Goal: Task Accomplishment & Management: Use online tool/utility

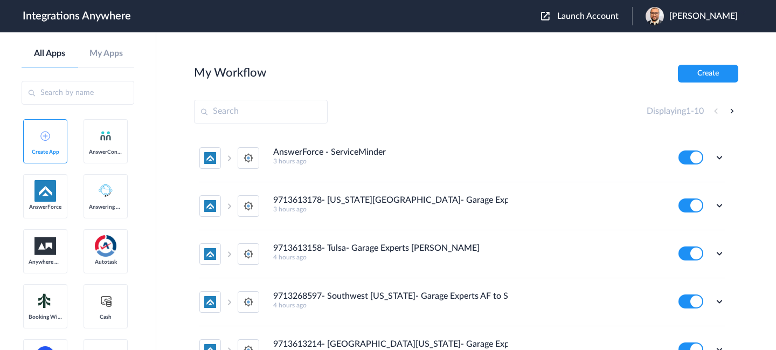
click at [572, 15] on span "Launch Account" at bounding box center [587, 16] width 61 height 9
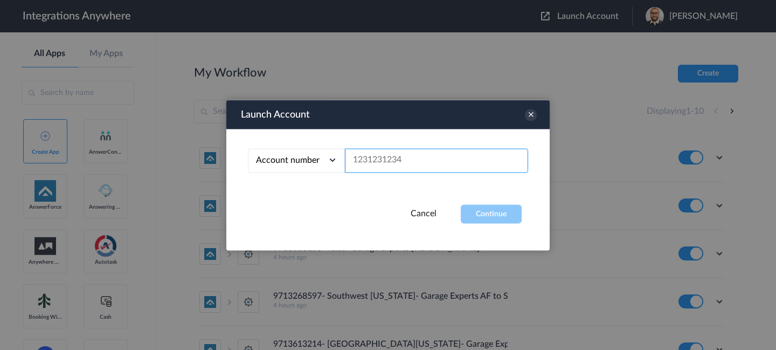
click at [386, 172] on input "text" at bounding box center [436, 160] width 183 height 24
type input "v"
paste input "9715291694"
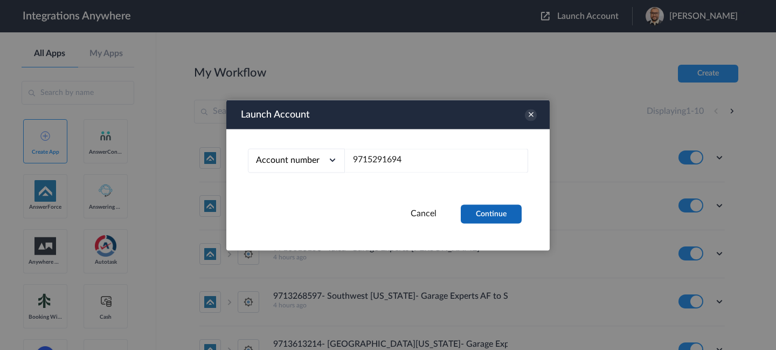
click at [484, 219] on button "Continue" at bounding box center [491, 213] width 61 height 19
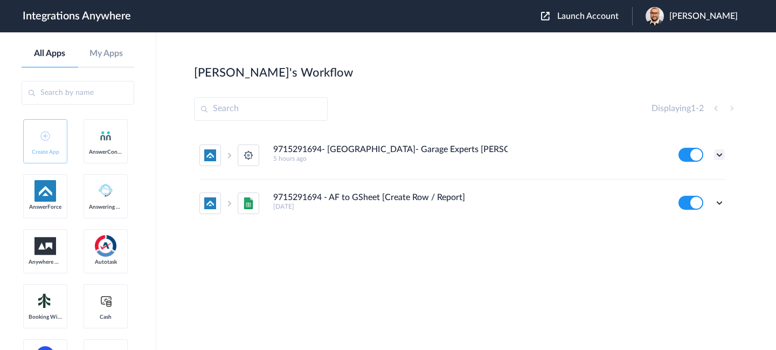
click at [718, 154] on icon at bounding box center [719, 154] width 11 height 11
click at [679, 181] on link "Edit" at bounding box center [676, 180] width 26 height 8
click at [598, 17] on span "Launch Account" at bounding box center [587, 16] width 61 height 9
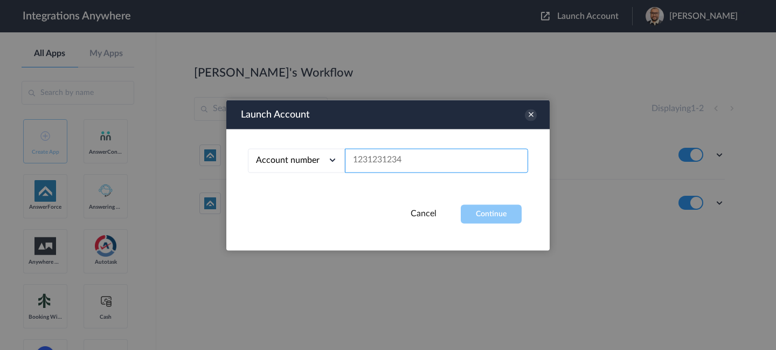
click at [395, 159] on input "text" at bounding box center [436, 160] width 183 height 24
paste input "9198972475"
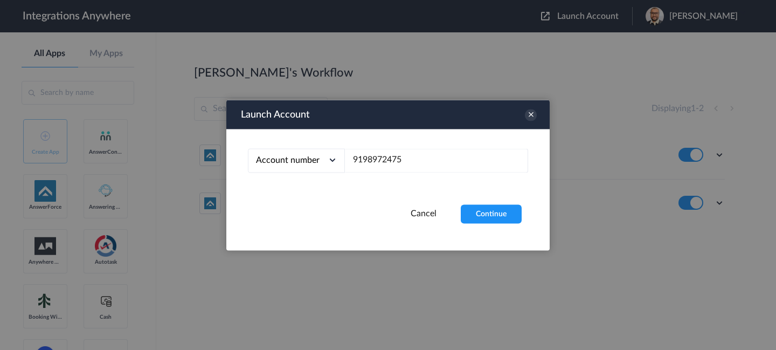
click at [481, 198] on div "Account number Account number Email address 9198972475" at bounding box center [387, 166] width 323 height 75
click at [482, 207] on button "Continue" at bounding box center [491, 213] width 61 height 19
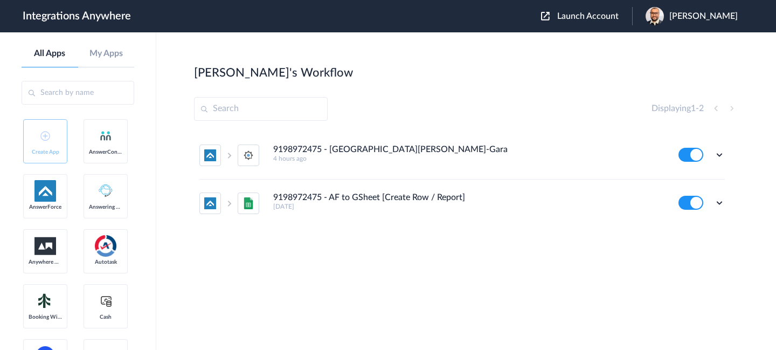
click at [715, 148] on div "Edit Task history Delete" at bounding box center [701, 155] width 46 height 14
click at [718, 155] on icon at bounding box center [719, 154] width 11 height 11
click at [686, 181] on link "Edit" at bounding box center [676, 180] width 26 height 8
click at [577, 15] on span "Launch Account" at bounding box center [587, 16] width 61 height 9
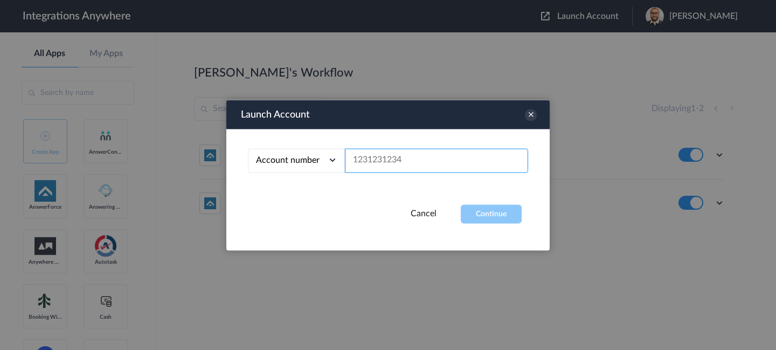
click at [405, 153] on input "text" at bounding box center [436, 160] width 183 height 24
paste input "9712178709"
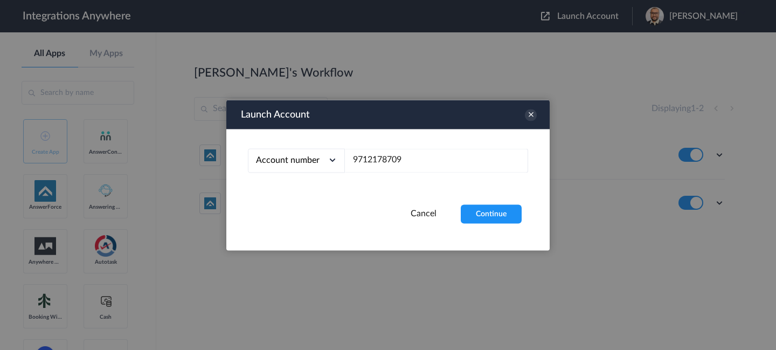
click at [503, 228] on div "Launch Account Account number Account number Email address 9712178709 Cancel Co…" at bounding box center [387, 175] width 323 height 150
click at [502, 216] on button "Continue" at bounding box center [491, 213] width 61 height 19
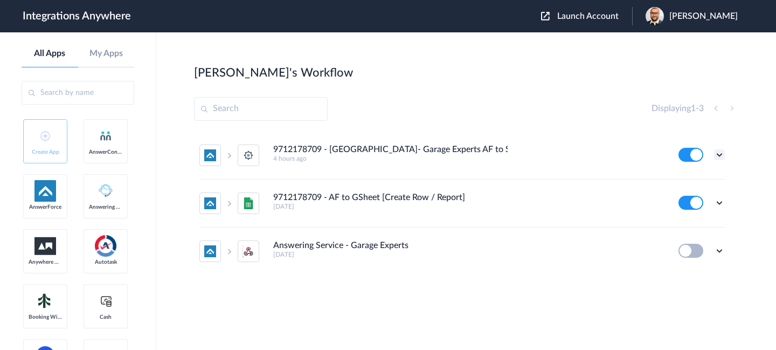
click at [719, 155] on icon at bounding box center [719, 154] width 11 height 11
click at [685, 181] on link "Edit" at bounding box center [676, 180] width 26 height 8
click at [566, 15] on span "Launch Account" at bounding box center [587, 16] width 61 height 9
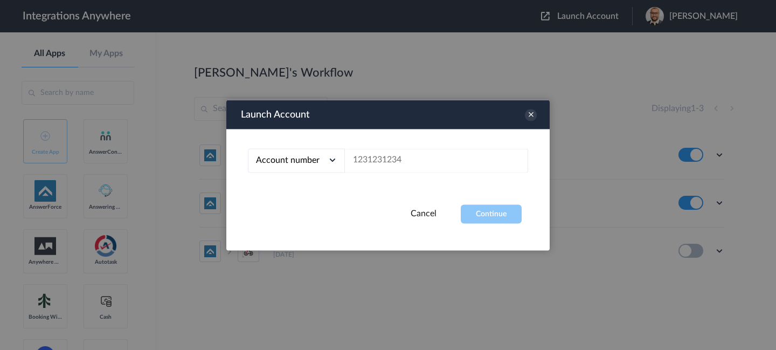
click at [376, 180] on div "Account number Account number Email address" at bounding box center [387, 166] width 323 height 75
click at [379, 157] on input "text" at bounding box center [436, 160] width 183 height 24
click at [464, 170] on input "text" at bounding box center [436, 160] width 183 height 24
paste input "9715291694"
click at [487, 204] on button "Continue" at bounding box center [491, 213] width 61 height 19
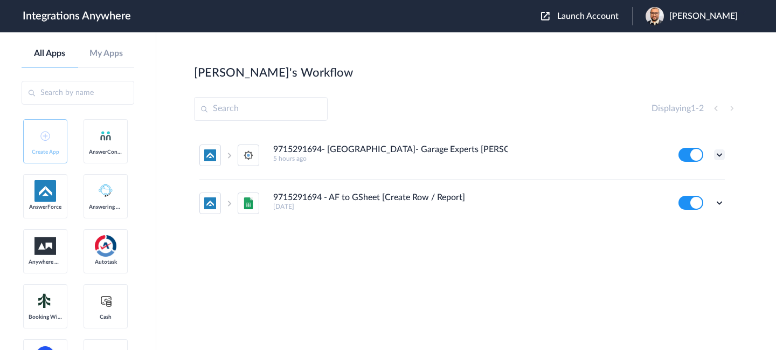
click at [719, 158] on icon at bounding box center [719, 154] width 11 height 11
click at [694, 184] on li "Edit" at bounding box center [690, 180] width 70 height 20
click at [580, 13] on span "Launch Account" at bounding box center [587, 16] width 61 height 9
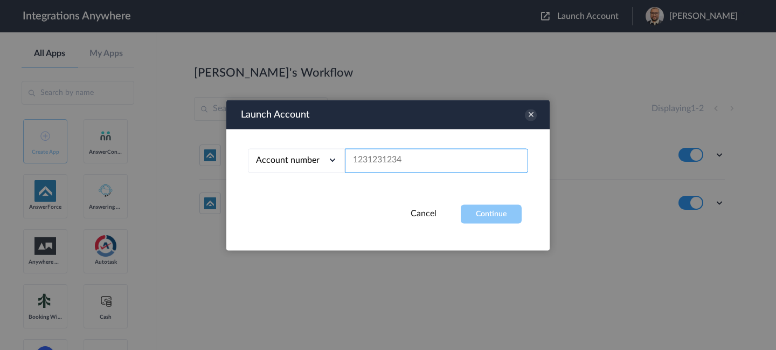
click at [433, 167] on input "text" at bounding box center [436, 160] width 183 height 24
paste input "9713468205"
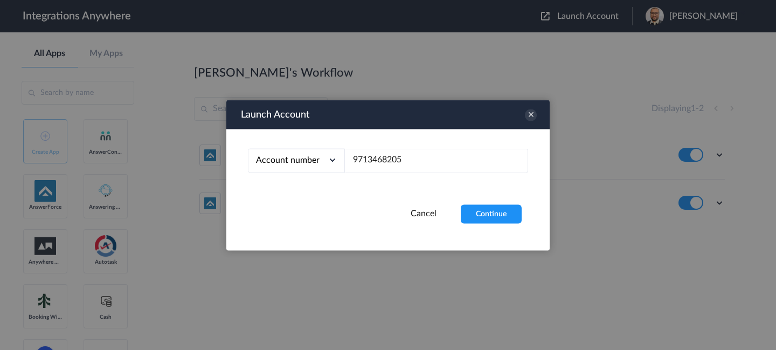
click at [503, 235] on div "Launch Account Account number Account number Email address 9713468205 Cancel Co…" at bounding box center [387, 175] width 323 height 150
click at [503, 209] on button "Continue" at bounding box center [491, 213] width 61 height 19
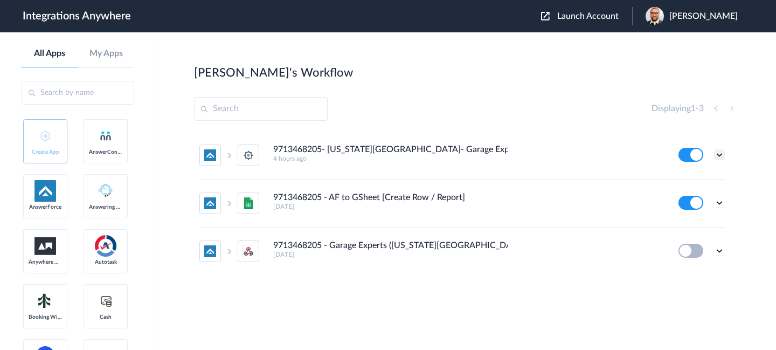
click at [720, 156] on icon at bounding box center [719, 154] width 11 height 11
click at [704, 182] on li "Edit" at bounding box center [690, 180] width 70 height 20
click at [588, 13] on span "Launch Account" at bounding box center [587, 16] width 61 height 9
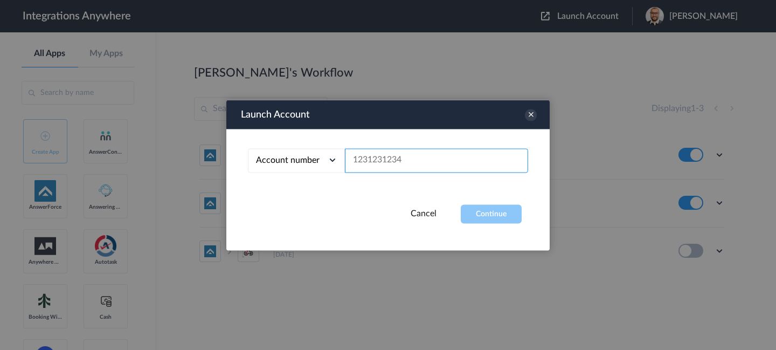
click at [449, 163] on input "text" at bounding box center [436, 160] width 183 height 24
paste input "7044477338"
type input "7044477338"
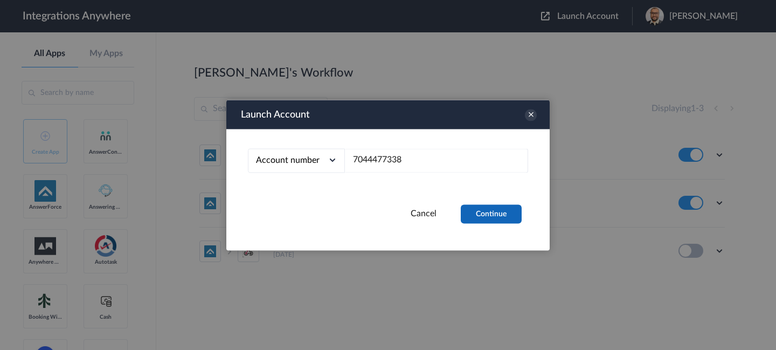
click at [471, 207] on button "Continue" at bounding box center [491, 213] width 61 height 19
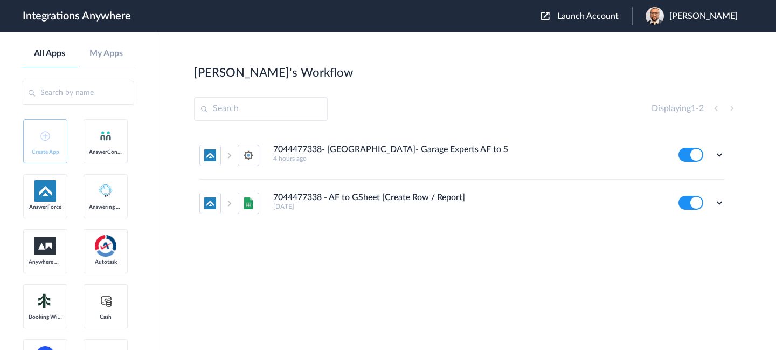
click at [719, 149] on div "Edit Task history Delete" at bounding box center [701, 155] width 46 height 14
click at [719, 161] on div "Edit Task history Delete" at bounding box center [701, 155] width 46 height 14
click at [718, 155] on icon at bounding box center [719, 154] width 11 height 11
click at [696, 186] on li "Edit" at bounding box center [690, 180] width 70 height 20
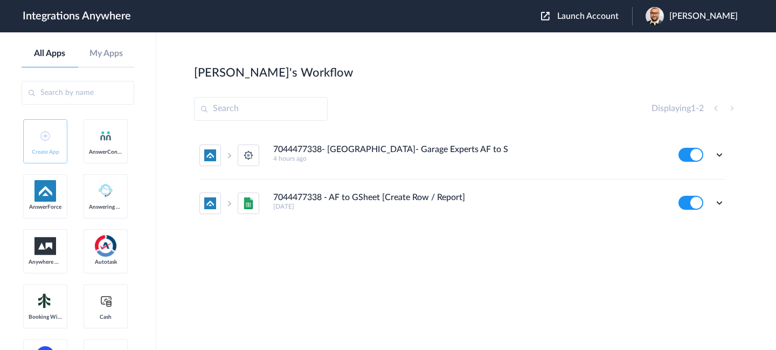
click at [564, 15] on span "Launch Account" at bounding box center [587, 16] width 61 height 9
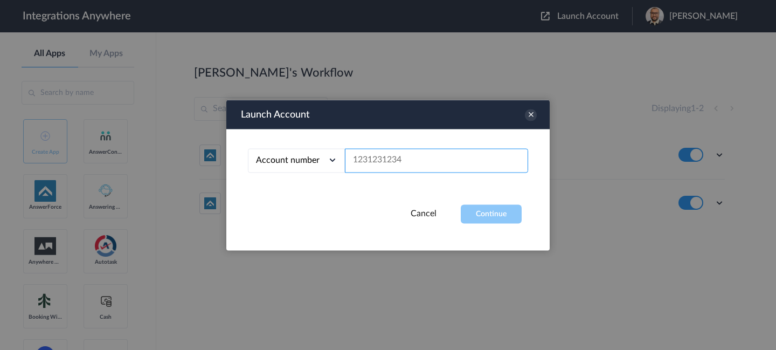
click at [428, 154] on input "text" at bounding box center [436, 160] width 183 height 24
paste input "5034069012"
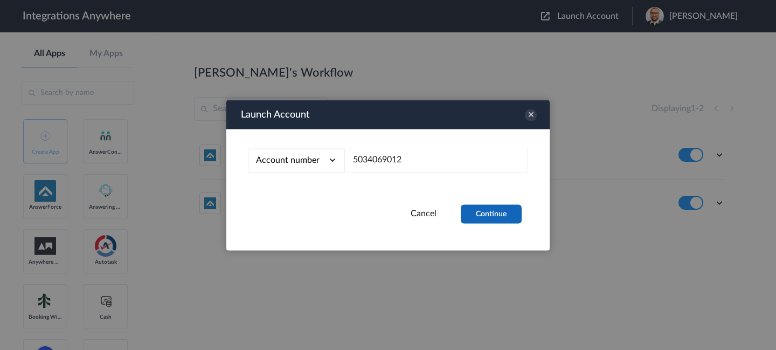
click at [466, 214] on button "Continue" at bounding box center [491, 213] width 61 height 19
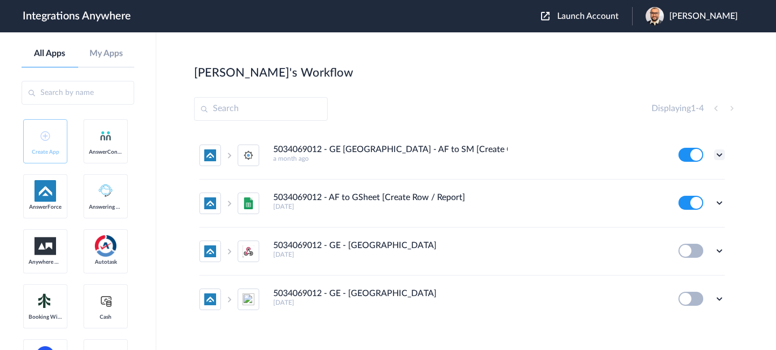
click at [720, 150] on icon at bounding box center [719, 154] width 11 height 11
click at [689, 193] on li "Task history" at bounding box center [690, 200] width 70 height 20
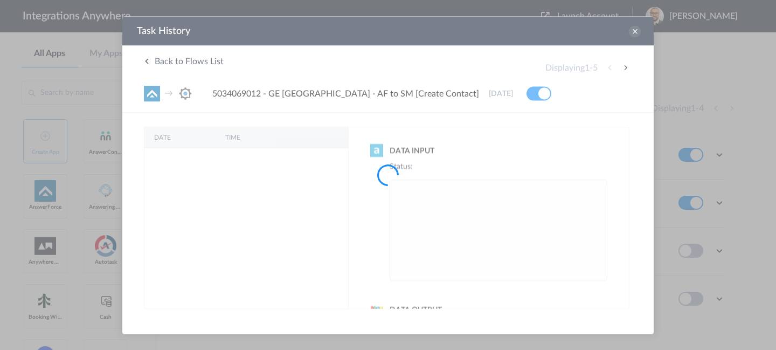
click at [637, 36] on div at bounding box center [388, 175] width 776 height 350
click at [636, 33] on div at bounding box center [388, 175] width 776 height 350
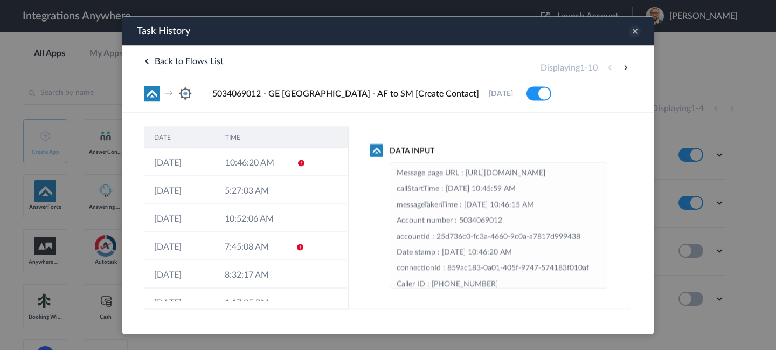
click at [634, 33] on icon at bounding box center [635, 31] width 12 height 12
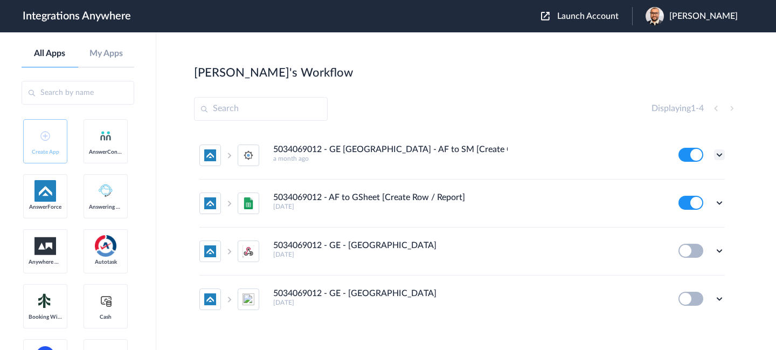
click at [720, 153] on icon at bounding box center [719, 154] width 11 height 11
click at [679, 184] on li "Edit" at bounding box center [690, 180] width 70 height 20
click at [562, 22] on div "Launch Account Krishna Kagrana My Account Logout" at bounding box center [644, 16] width 207 height 18
click at [568, 13] on span "Launch Account" at bounding box center [587, 16] width 61 height 9
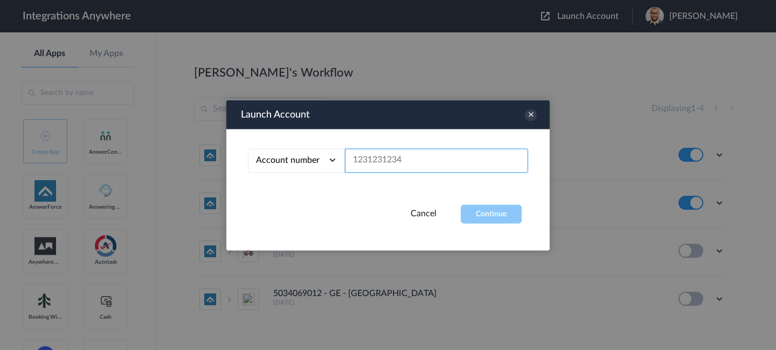
click at [411, 169] on input "text" at bounding box center [436, 160] width 183 height 24
paste input "7044477338"
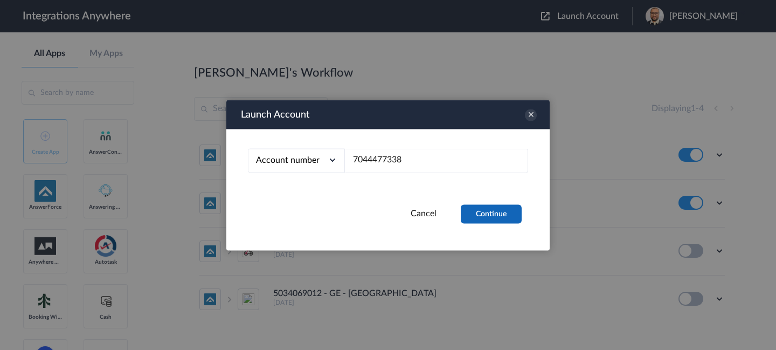
click at [488, 207] on button "Continue" at bounding box center [491, 213] width 61 height 19
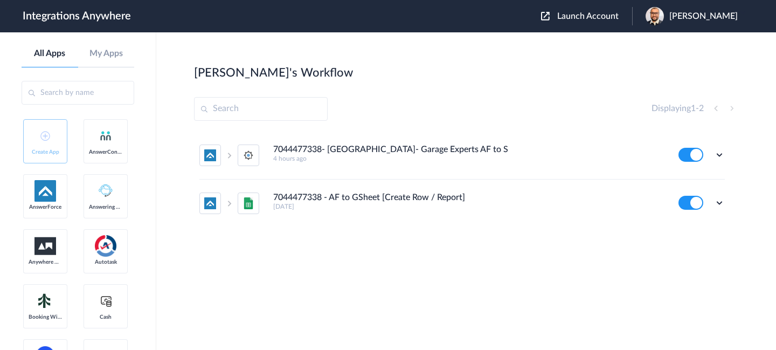
click at [726, 148] on ul "7044477338- North Atlanta- Garage Experts AF to SM 4 hours ago Edit Task histor…" at bounding box center [462, 178] width 536 height 95
click at [724, 150] on div at bounding box center [719, 154] width 11 height 11
click at [721, 152] on icon at bounding box center [719, 154] width 11 height 11
click at [699, 176] on li "Edit" at bounding box center [690, 180] width 70 height 20
click at [568, 18] on span "Launch Account" at bounding box center [587, 16] width 61 height 9
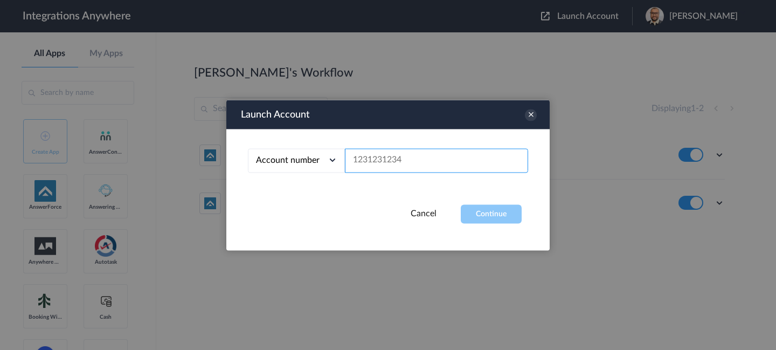
click at [417, 168] on input "text" at bounding box center [436, 160] width 183 height 24
paste input "9713613214"
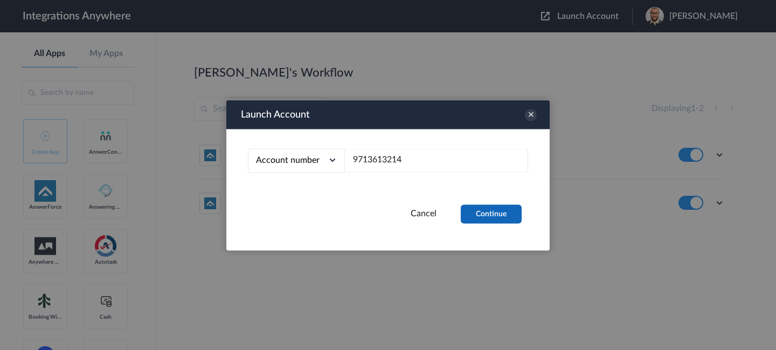
click at [489, 205] on button "Continue" at bounding box center [491, 213] width 61 height 19
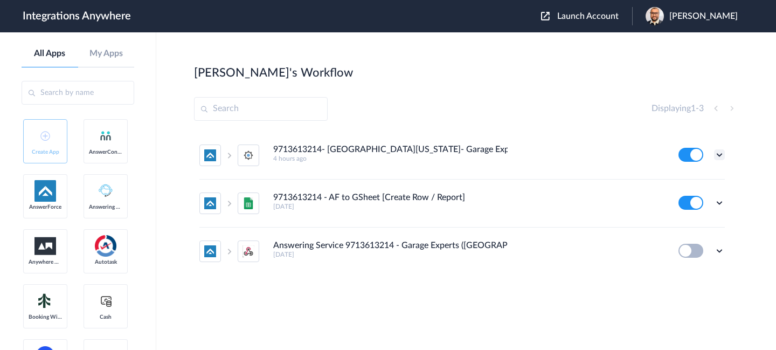
click at [721, 157] on icon at bounding box center [719, 154] width 11 height 11
click at [688, 182] on link "Edit" at bounding box center [676, 180] width 26 height 8
click at [613, 14] on span "Launch Account" at bounding box center [587, 16] width 61 height 9
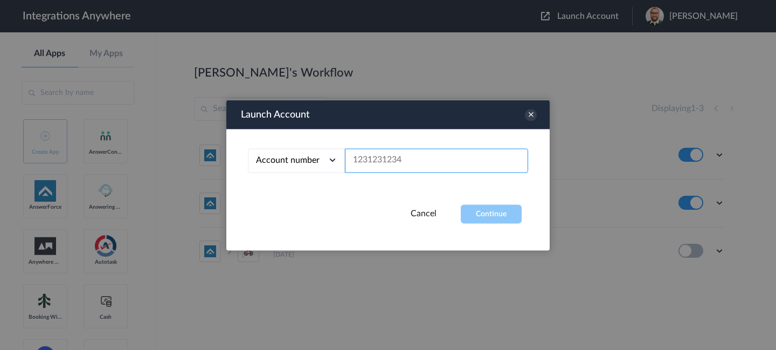
click at [398, 163] on input "text" at bounding box center [436, 160] width 183 height 24
paste input "9713268597"
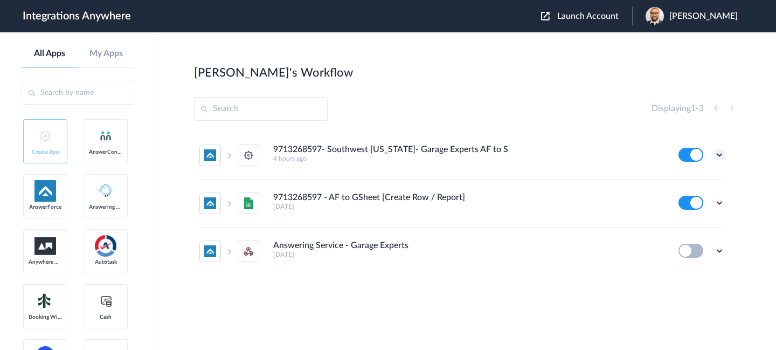
click at [715, 154] on icon at bounding box center [719, 154] width 11 height 11
click at [687, 181] on link "Edit" at bounding box center [676, 180] width 26 height 8
click at [572, 13] on span "Launch Account" at bounding box center [587, 16] width 61 height 9
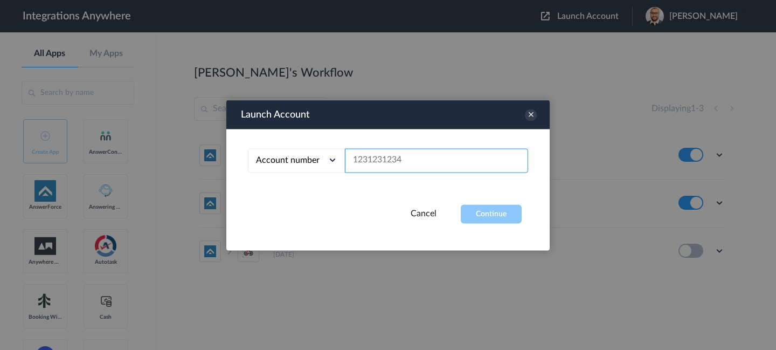
click at [407, 156] on input "text" at bounding box center [436, 160] width 183 height 24
paste input "9713613158"
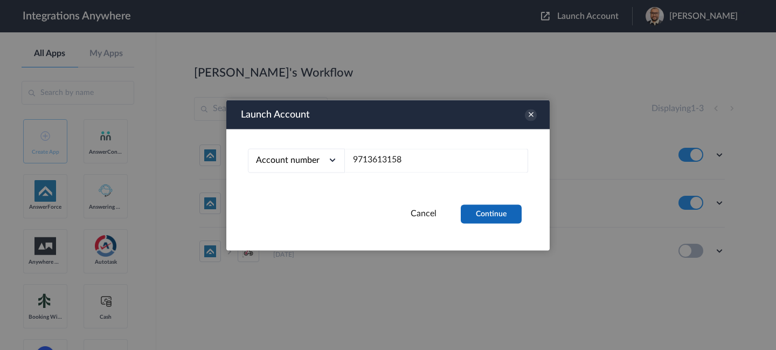
click at [488, 215] on button "Continue" at bounding box center [491, 213] width 61 height 19
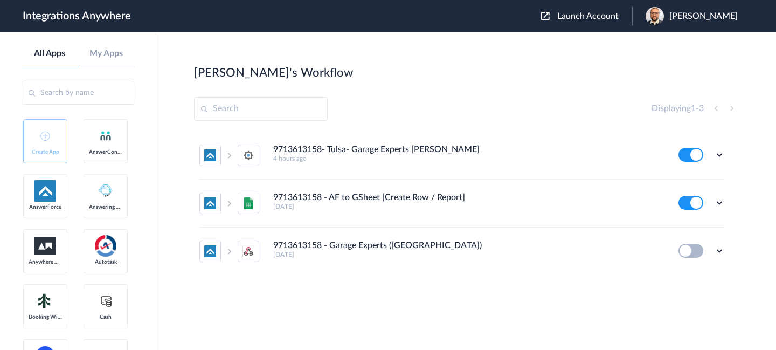
click at [569, 12] on span "Launch Account" at bounding box center [587, 16] width 61 height 9
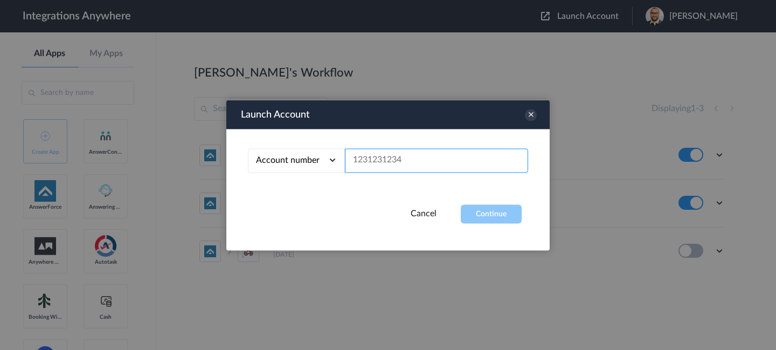
click at [448, 154] on input "text" at bounding box center [436, 160] width 183 height 24
paste input "9713613158"
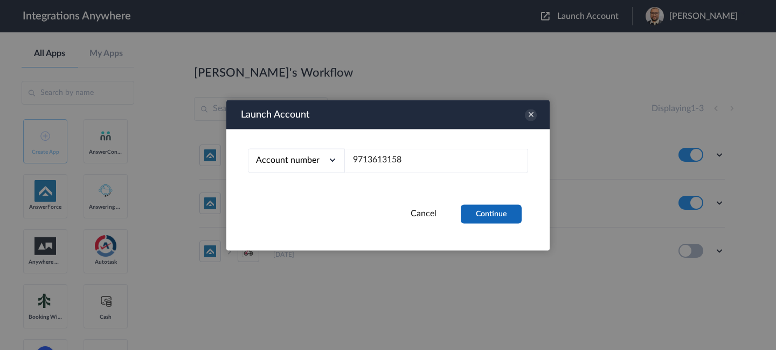
click at [469, 214] on button "Continue" at bounding box center [491, 213] width 61 height 19
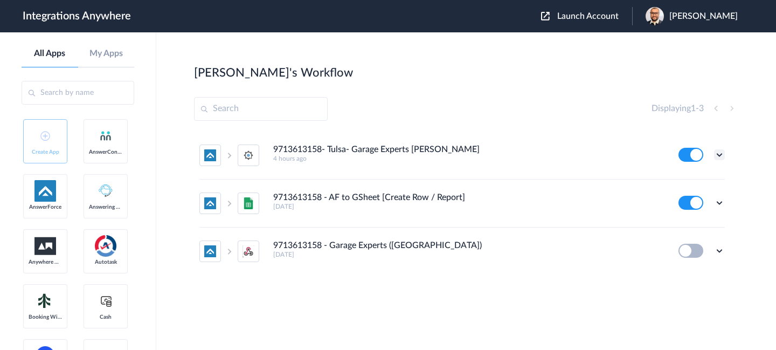
click at [720, 154] on icon at bounding box center [719, 154] width 11 height 11
click at [693, 180] on li "Edit" at bounding box center [690, 180] width 70 height 20
click at [577, 19] on span "Launch Account" at bounding box center [587, 16] width 61 height 9
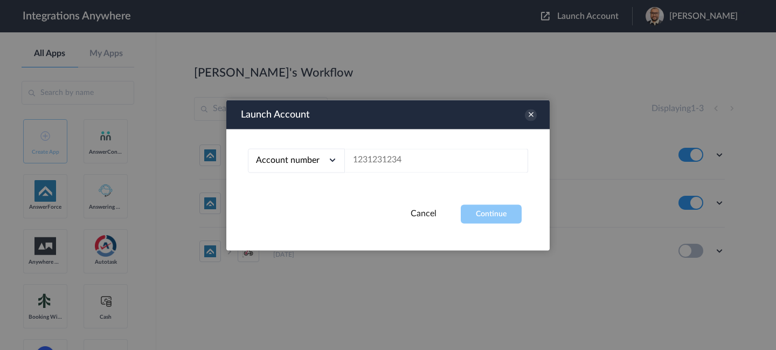
click at [434, 172] on div "Account number Account number Email address" at bounding box center [387, 166] width 323 height 75
click at [434, 162] on input "text" at bounding box center [436, 160] width 183 height 24
paste input "5034069012"
click at [475, 215] on button "Continue" at bounding box center [491, 213] width 61 height 19
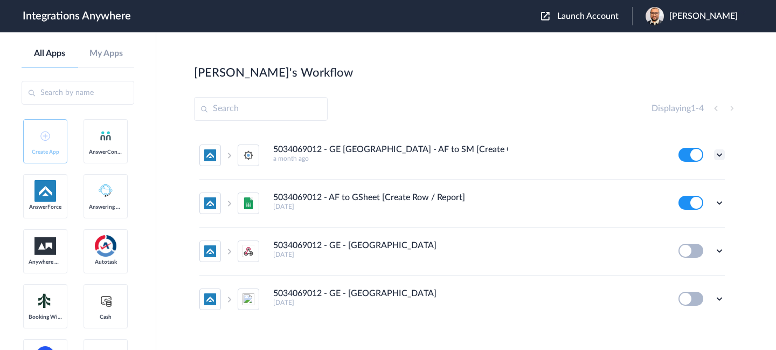
click at [721, 156] on icon at bounding box center [719, 154] width 11 height 11
click at [686, 185] on li "Edit" at bounding box center [690, 180] width 70 height 20
click at [581, 16] on span "Launch Account" at bounding box center [587, 16] width 61 height 9
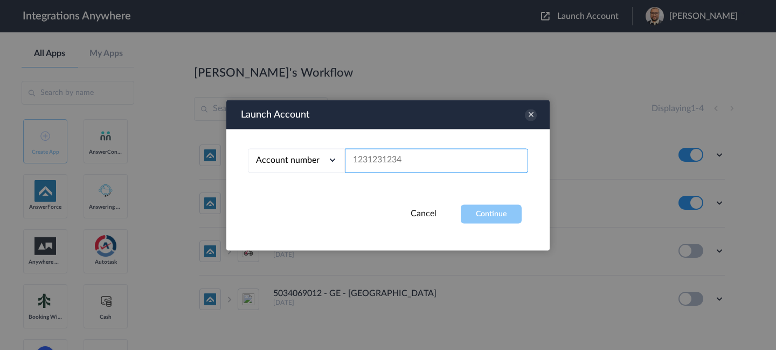
click at [434, 161] on input "text" at bounding box center [436, 160] width 183 height 24
paste input "9713613178"
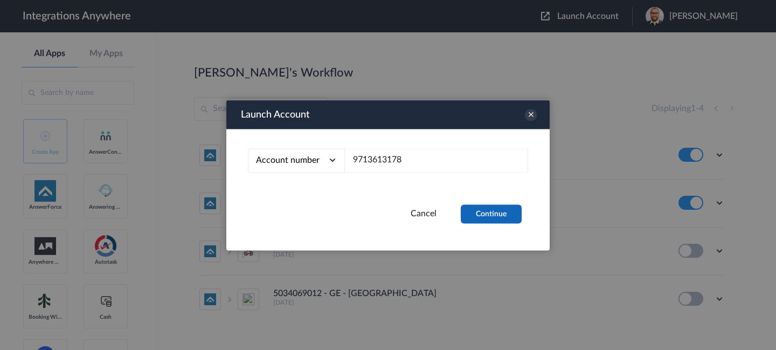
click at [488, 209] on button "Continue" at bounding box center [491, 213] width 61 height 19
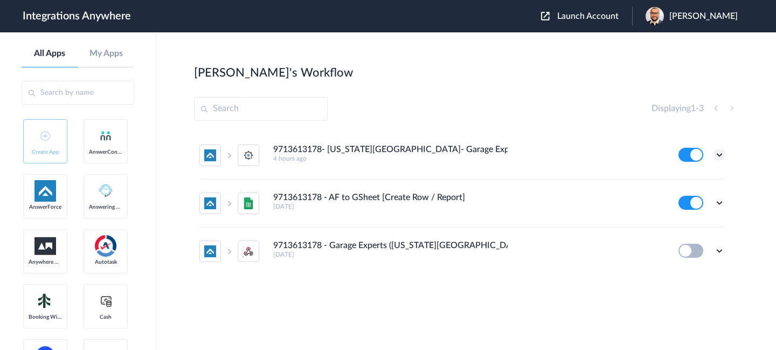
click at [724, 154] on icon at bounding box center [719, 154] width 11 height 11
click at [689, 187] on li "Edit" at bounding box center [690, 180] width 70 height 20
click at [614, 19] on span "Launch Account" at bounding box center [587, 16] width 61 height 9
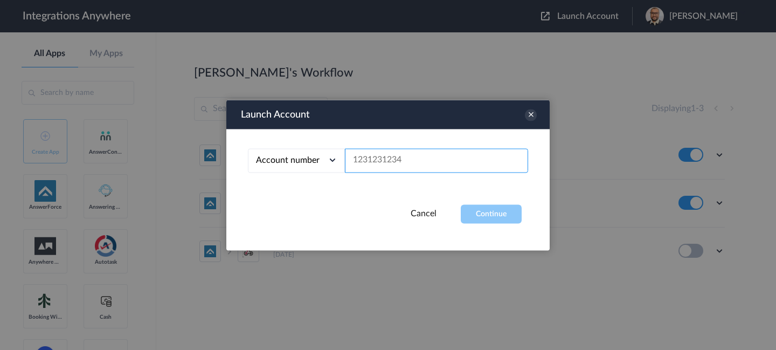
click at [452, 171] on input "text" at bounding box center [436, 160] width 183 height 24
paste input "5039227087"
type input "5039227087"
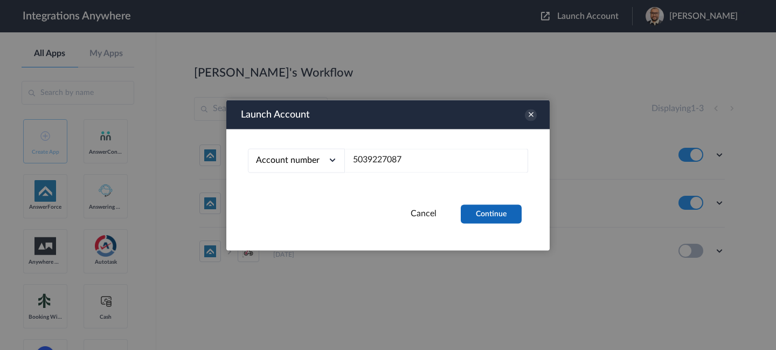
click at [468, 209] on button "Continue" at bounding box center [491, 213] width 61 height 19
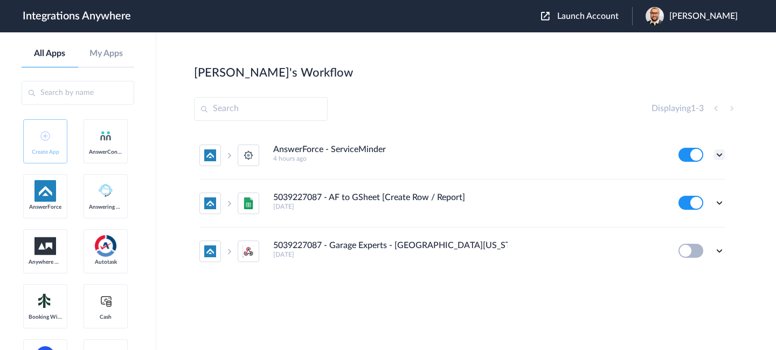
click at [721, 154] on icon at bounding box center [719, 154] width 11 height 11
click at [689, 182] on li "Edit" at bounding box center [690, 180] width 70 height 20
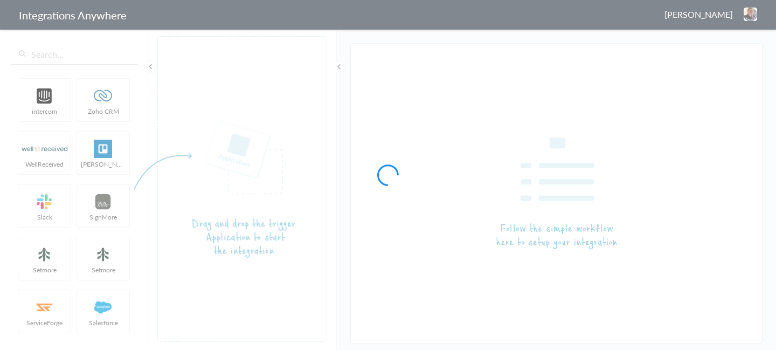
type input "9715291694- [GEOGRAPHIC_DATA]- Garage Experts [PERSON_NAME]"
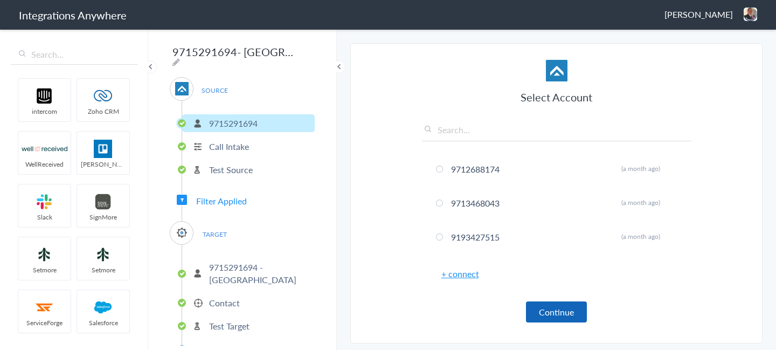
click at [560, 309] on button "Continue" at bounding box center [556, 311] width 61 height 21
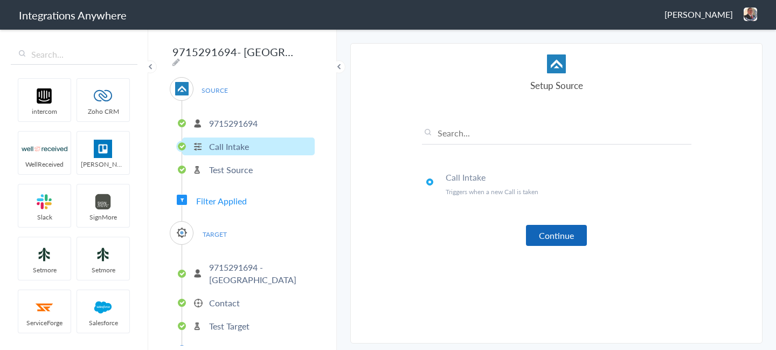
click at [555, 242] on button "Continue" at bounding box center [556, 235] width 61 height 21
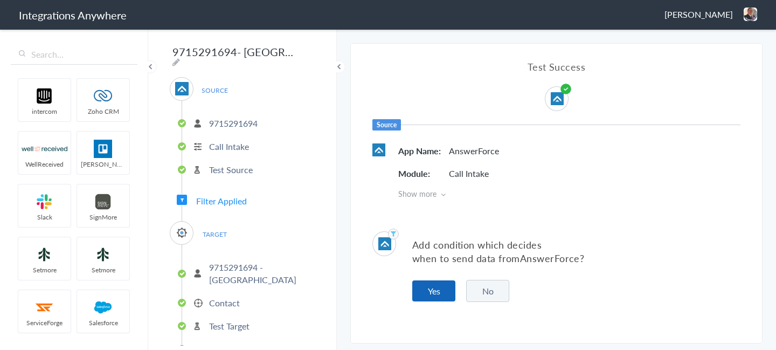
click at [443, 298] on button "Yes" at bounding box center [433, 290] width 43 height 21
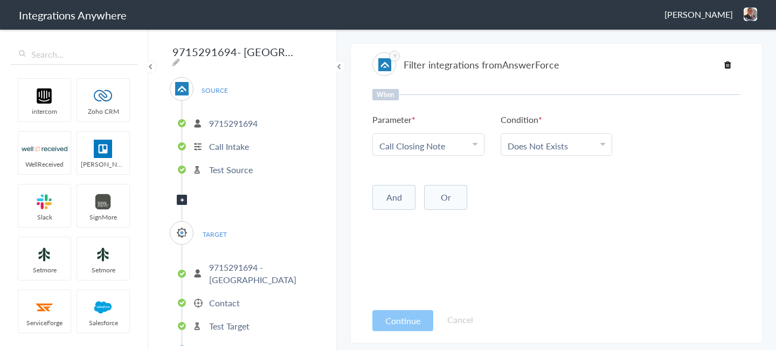
click at [403, 316] on button "Continue" at bounding box center [402, 320] width 61 height 21
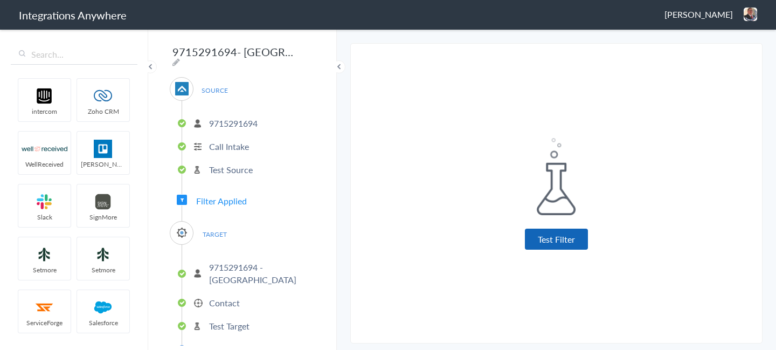
click at [541, 231] on button "Test Filter" at bounding box center [556, 238] width 63 height 21
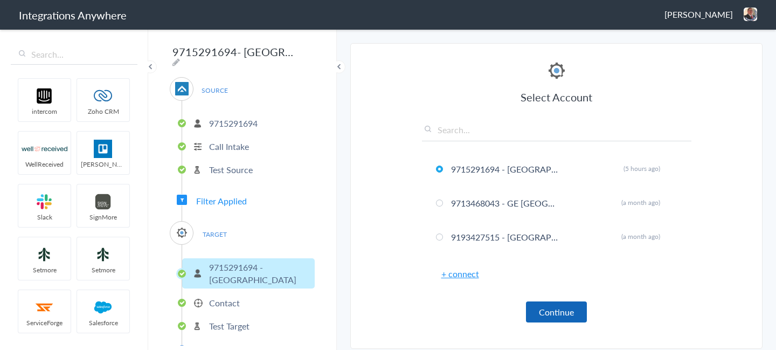
click at [553, 312] on button "Continue" at bounding box center [556, 311] width 61 height 21
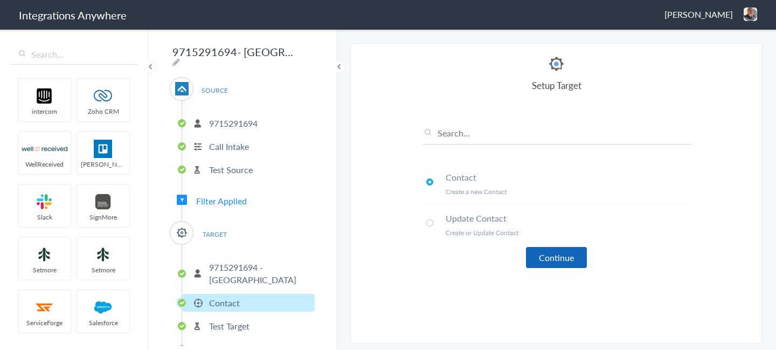
click at [548, 254] on button "Continue" at bounding box center [556, 257] width 61 height 21
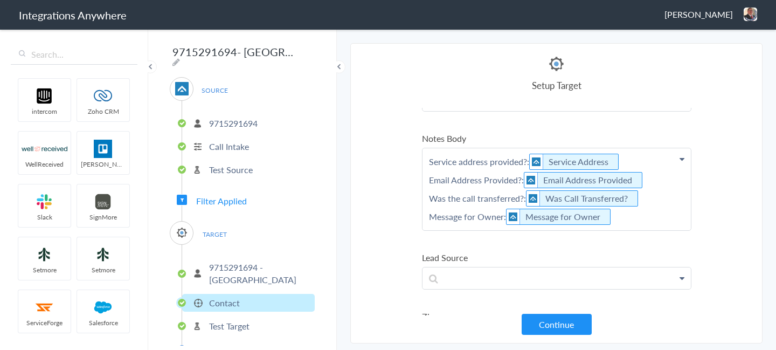
scroll to position [229, 0]
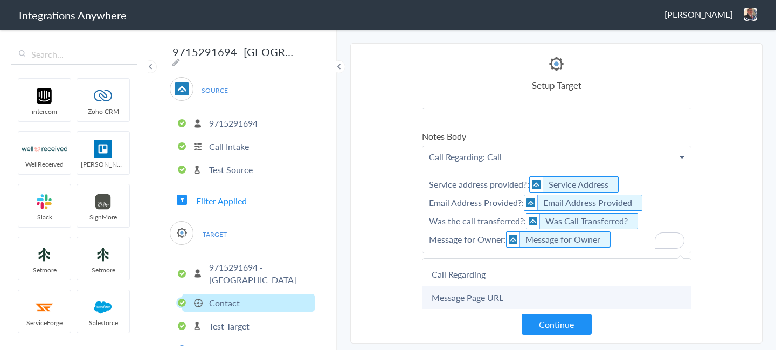
scroll to position [531, 0]
click at [0, 0] on link "Call Regarding" at bounding box center [0, 0] width 0 height 0
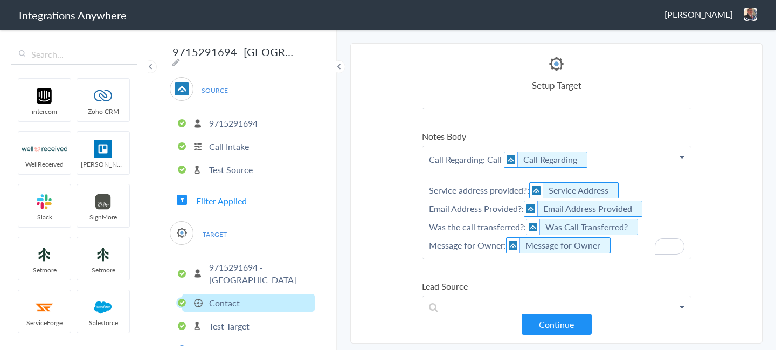
click at [502, 158] on p "Call Regarding: Call Call Regarding Service address provided?: Service Address …" at bounding box center [556, 202] width 268 height 113
click at [588, 162] on p "Call Regarding: Call Regarding Service address provided?: Service Address Email…" at bounding box center [556, 202] width 268 height 113
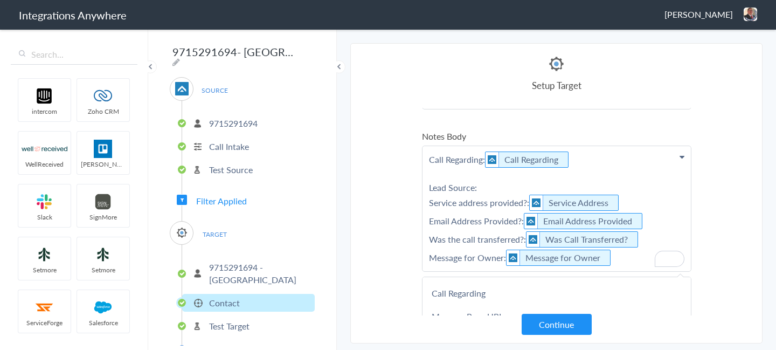
click at [460, 179] on p "Call Regarding: Call Regarding Lead Source: Service address provided?: Service …" at bounding box center [556, 208] width 268 height 125
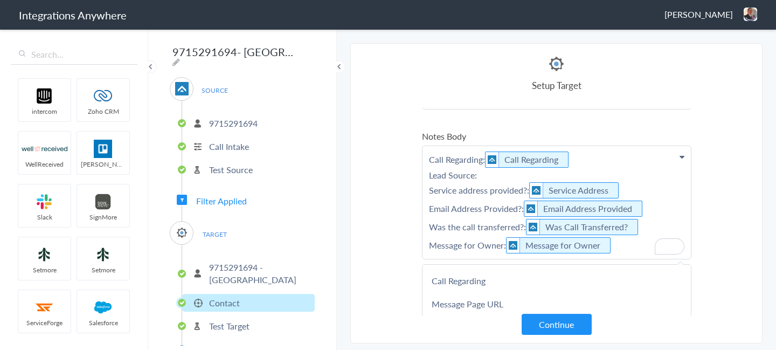
click at [493, 175] on p "Call Regarding: Call Regarding Lead Source: Service address provided?: Service …" at bounding box center [556, 202] width 268 height 113
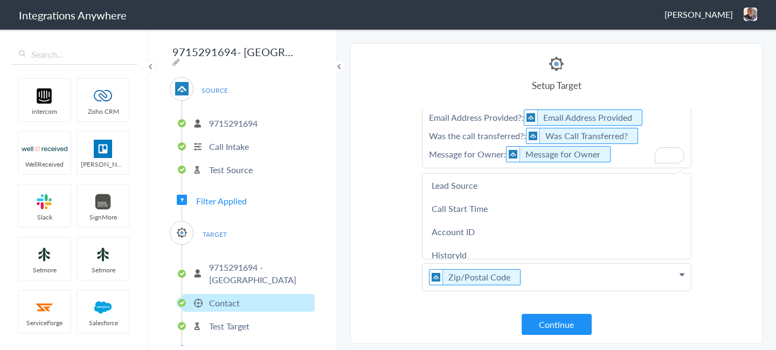
scroll to position [379, 0]
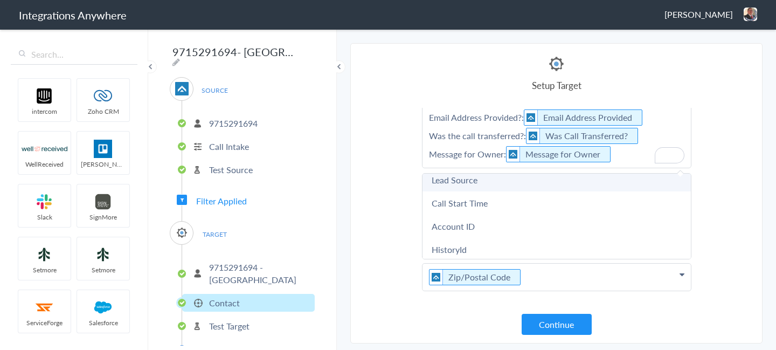
click at [0, 0] on link "Lead Source" at bounding box center [0, 0] width 0 height 0
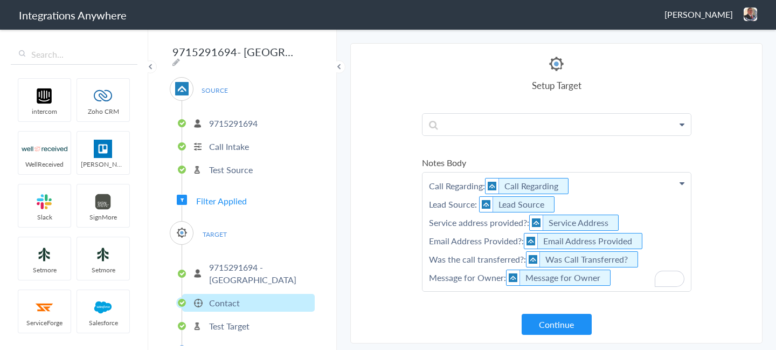
scroll to position [203, 0]
click at [603, 202] on p "Call Regarding: Call Regarding Lead Source: Lead Source Service address provide…" at bounding box center [556, 231] width 268 height 119
click at [723, 237] on section "Select Account 9712688174 Rename Delete (a month ago) 9713468043 Rename Delete …" at bounding box center [556, 193] width 412 height 300
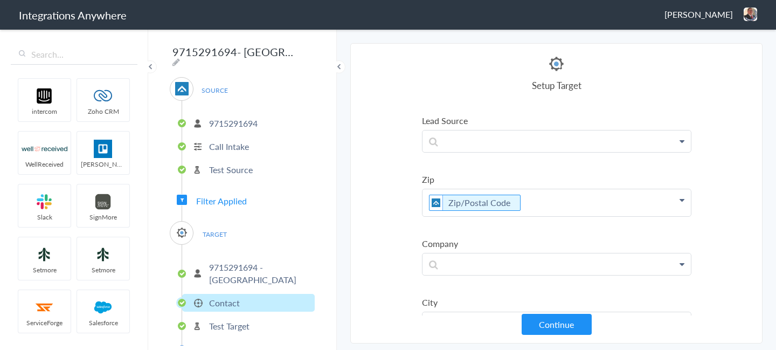
scroll to position [0, 0]
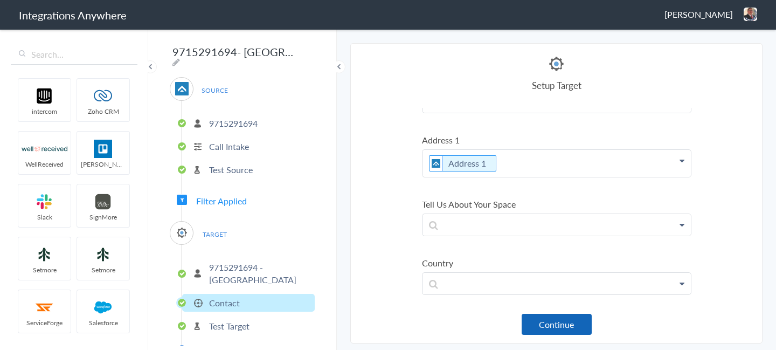
click at [560, 332] on button "Continue" at bounding box center [557, 324] width 70 height 21
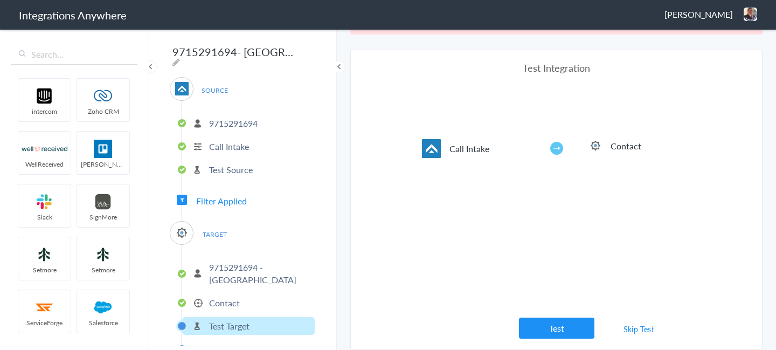
click at [630, 328] on link "Skip Test" at bounding box center [638, 328] width 57 height 19
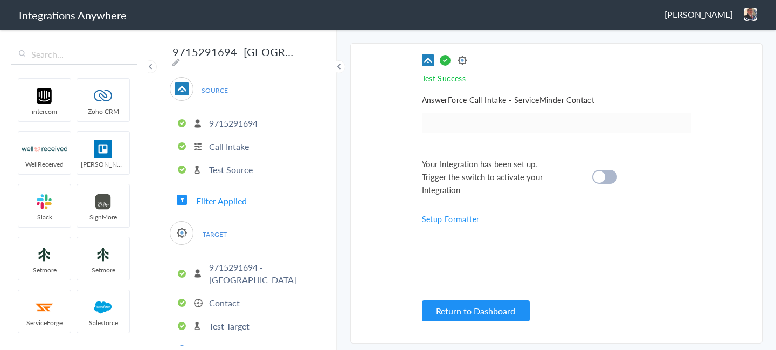
click at [599, 166] on div "Your Integration has been set up. Trigger the switch to activate your Integrati…" at bounding box center [543, 176] width 242 height 39
click at [601, 173] on cite at bounding box center [599, 177] width 12 height 12
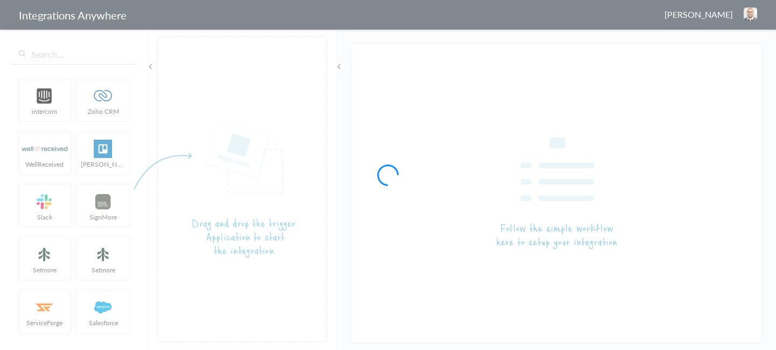
type input "9198972475 - [GEOGRAPHIC_DATA][PERSON_NAME]-Garage Experts AF to SM"
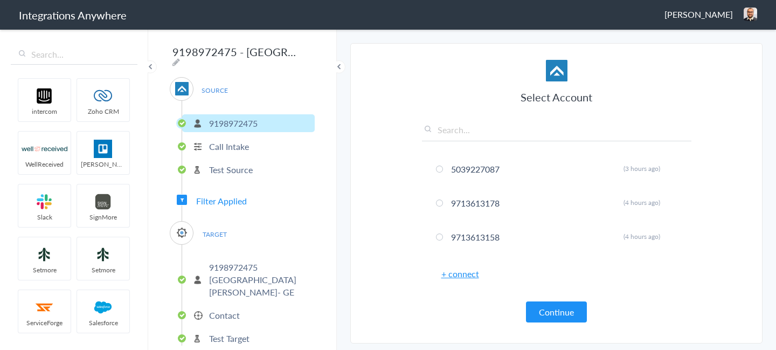
click at [239, 306] on li "Contact" at bounding box center [248, 315] width 133 height 18
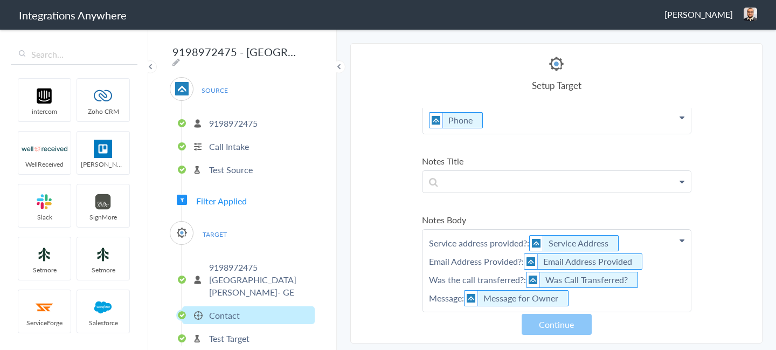
scroll to position [146, 0]
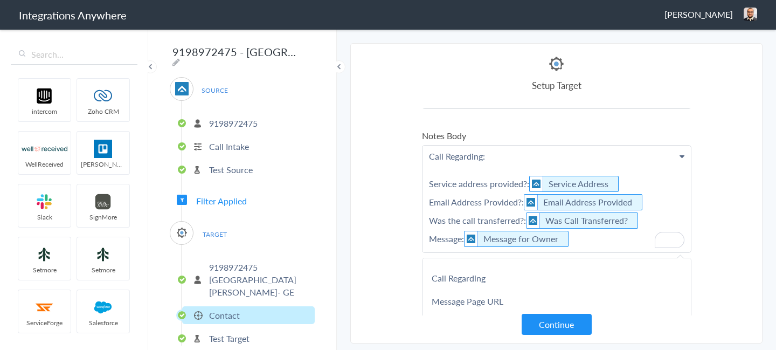
scroll to position [545, 0]
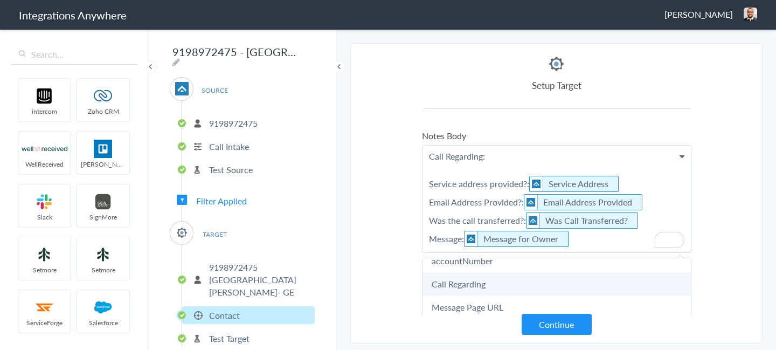
click at [0, 0] on link "Call Regarding" at bounding box center [0, 0] width 0 height 0
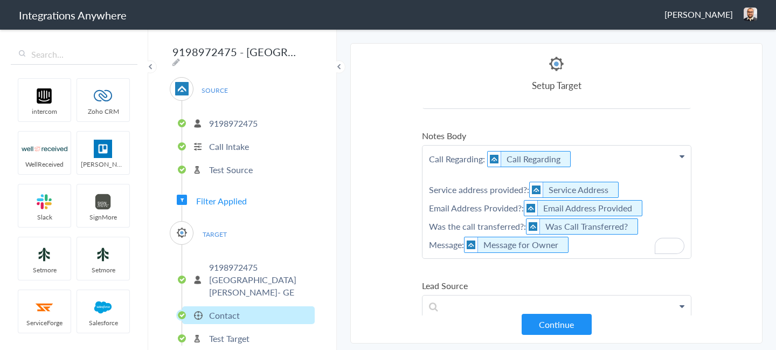
click at [457, 175] on p "Call Regarding: Call Regarding Service address provided?: Service Address Email…" at bounding box center [556, 201] width 268 height 113
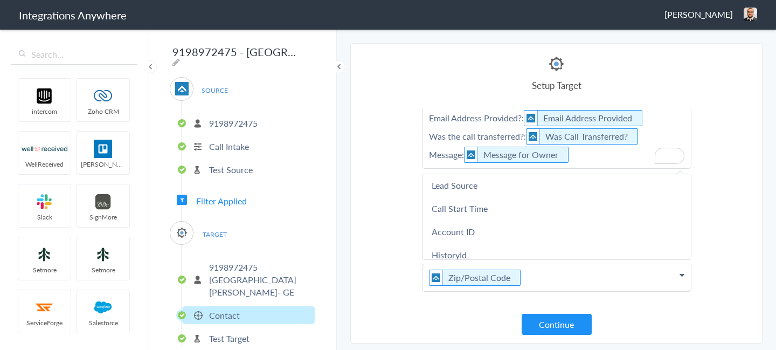
scroll to position [398, 0]
click at [0, 0] on link "Lead Source" at bounding box center [0, 0] width 0 height 0
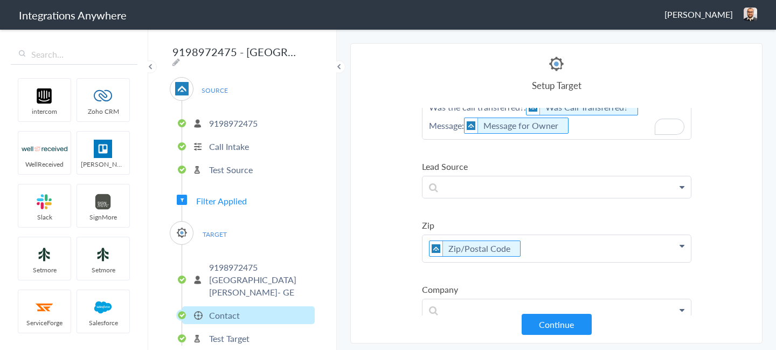
scroll to position [408, 0]
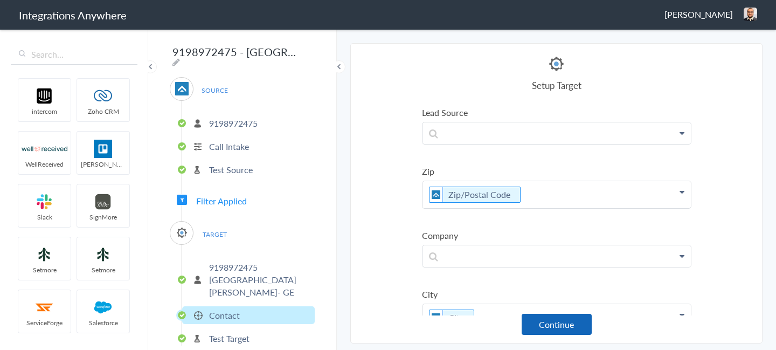
click at [551, 325] on button "Continue" at bounding box center [557, 324] width 70 height 21
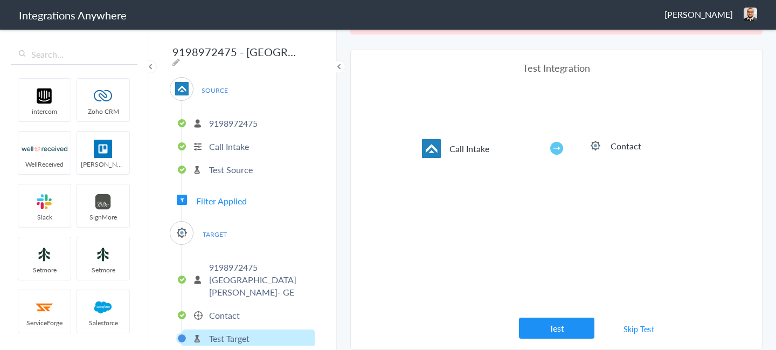
scroll to position [290, 0]
click at [626, 327] on link "Skip Test" at bounding box center [638, 328] width 57 height 19
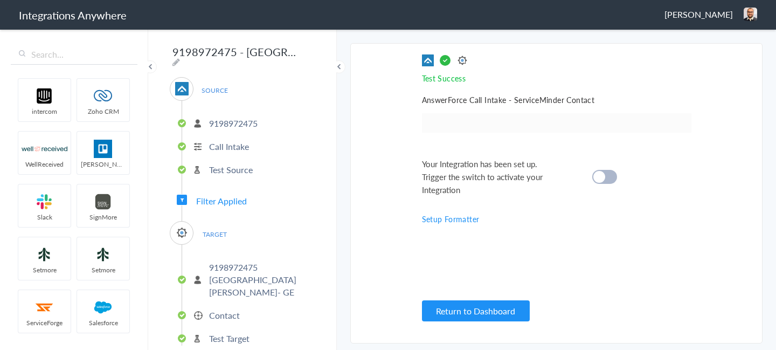
scroll to position [0, 0]
click at [600, 179] on cite at bounding box center [599, 177] width 12 height 12
click at [230, 309] on p "Contact" at bounding box center [224, 315] width 31 height 12
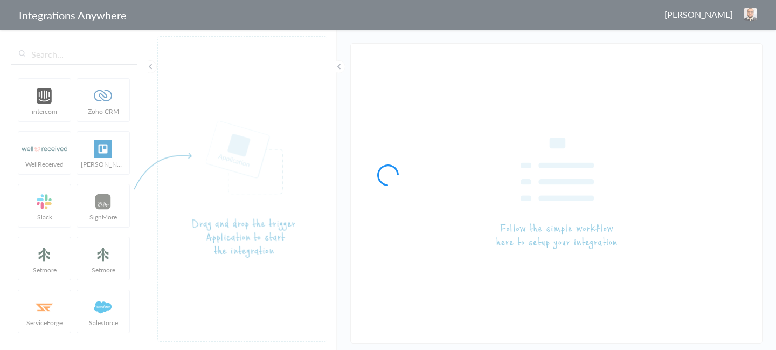
type input "9712178709 - [GEOGRAPHIC_DATA]- Garage Experts AF to SM"
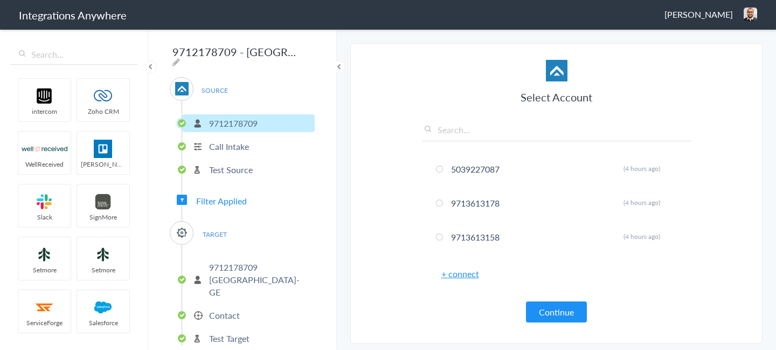
click at [247, 306] on li "Contact" at bounding box center [248, 315] width 133 height 18
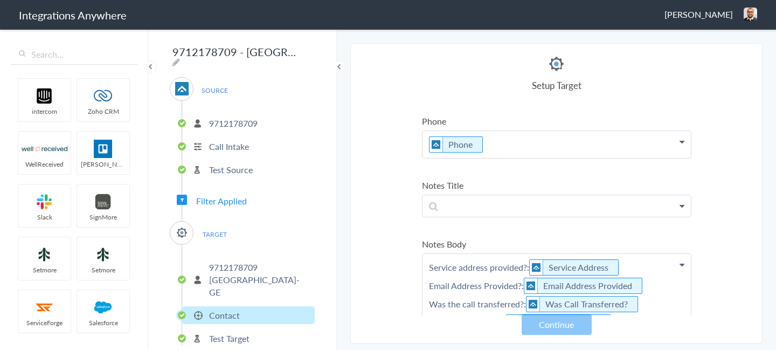
scroll to position [122, 0]
click at [427, 29] on p "Service address provided?: Service Address Email Address Provided?: Email Addre…" at bounding box center [556, 15] width 268 height 27
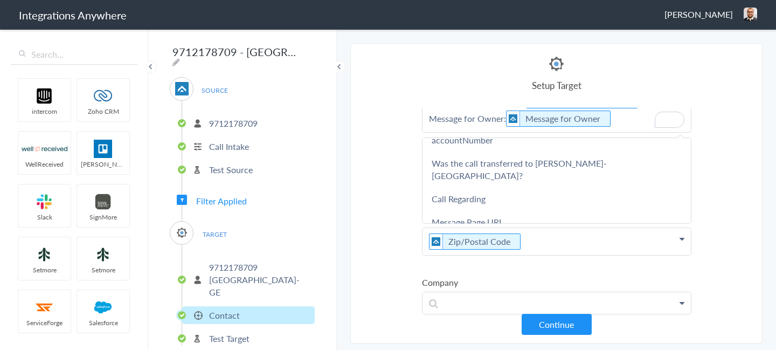
scroll to position [511, 0]
click at [0, 0] on link "Call Regarding" at bounding box center [0, 0] width 0 height 0
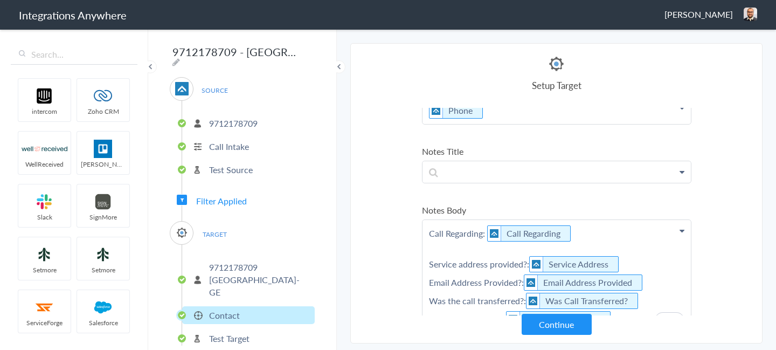
scroll to position [150, 0]
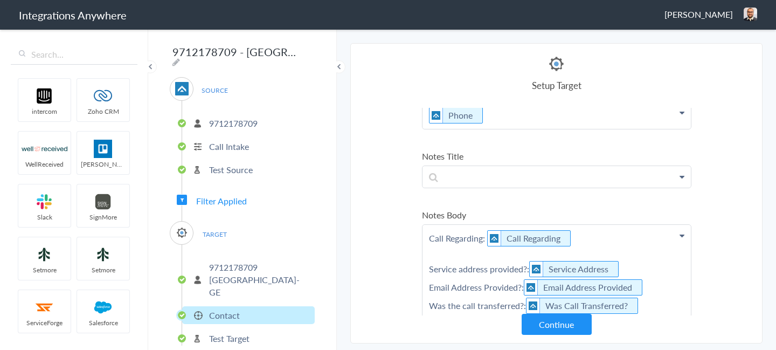
click at [581, 237] on p "Call Regarding: Call Regarding Service address provided?: Service Address Email…" at bounding box center [556, 281] width 268 height 113
click at [441, 254] on p "Call Regarding: Call Regarding Service address provided?: Service Address Email…" at bounding box center [556, 281] width 268 height 113
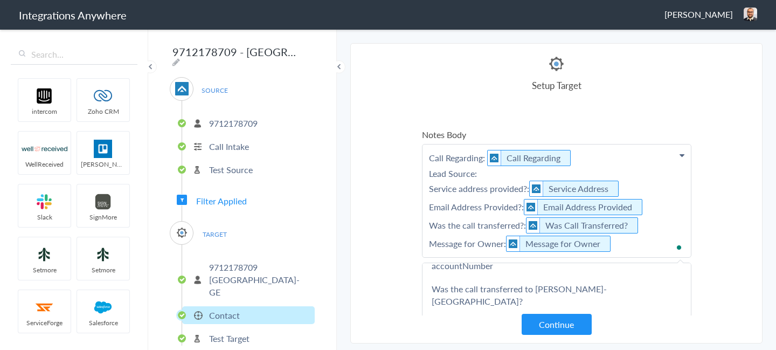
scroll to position [0, 0]
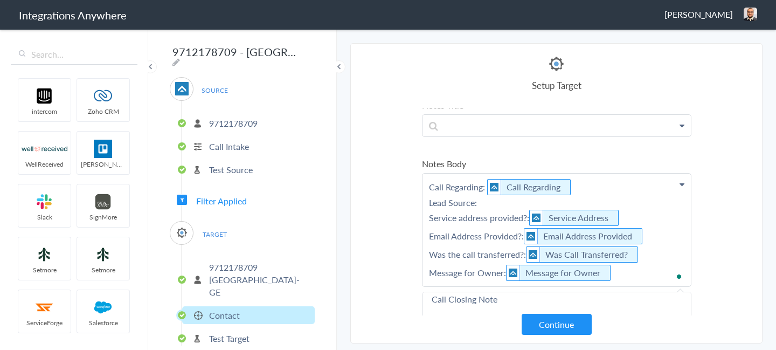
drag, startPoint x: 484, startPoint y: 202, endPoint x: 391, endPoint y: 202, distance: 93.2
click at [391, 202] on section "Select Account 5039227087 Rename Delete (4 hours ago) 9713613178 Rename Delete …" at bounding box center [556, 193] width 412 height 300
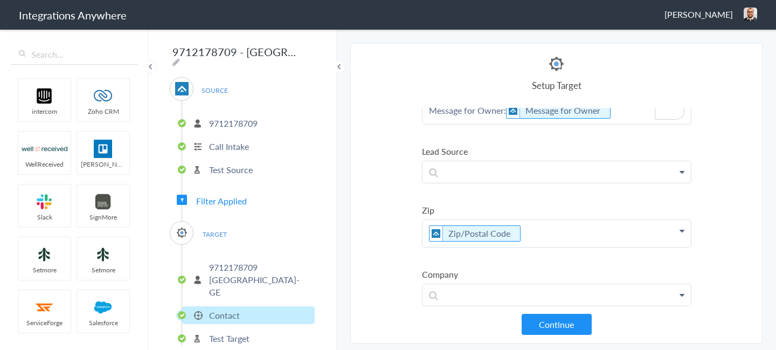
click at [470, 186] on ul "Name First Name Last Name First Name Last Name Email Phone Account Name Email A…" at bounding box center [556, 215] width 269 height 918
click at [470, 124] on p "To enrich screen reader interactions, please activate Accessibility in Grammarl…" at bounding box center [556, 74] width 268 height 100
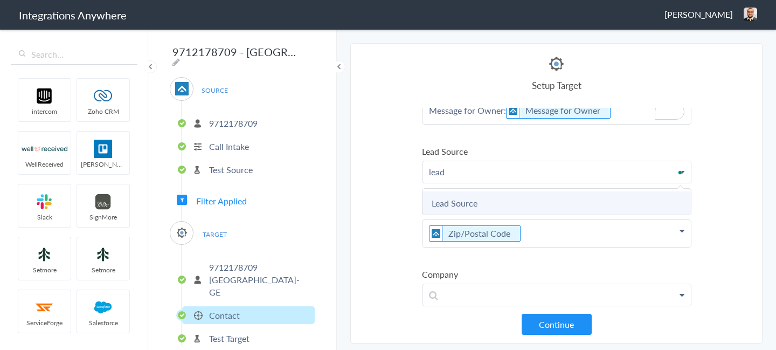
click at [0, 0] on link "Lead Source" at bounding box center [0, 0] width 0 height 0
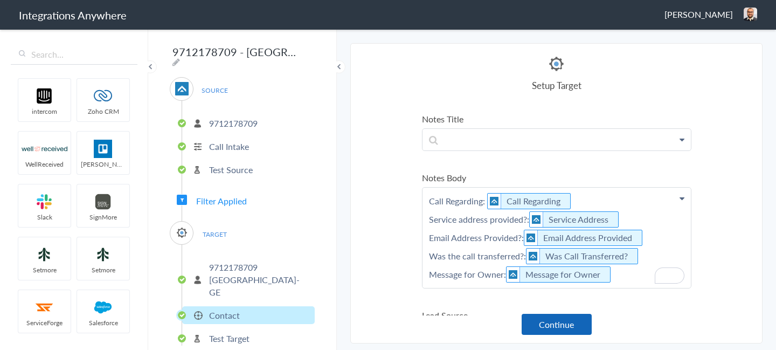
click at [542, 317] on button "Continue" at bounding box center [557, 324] width 70 height 21
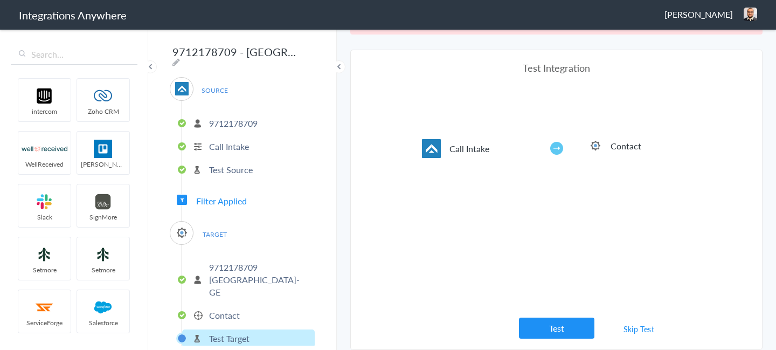
click at [637, 327] on link "Skip Test" at bounding box center [638, 328] width 57 height 19
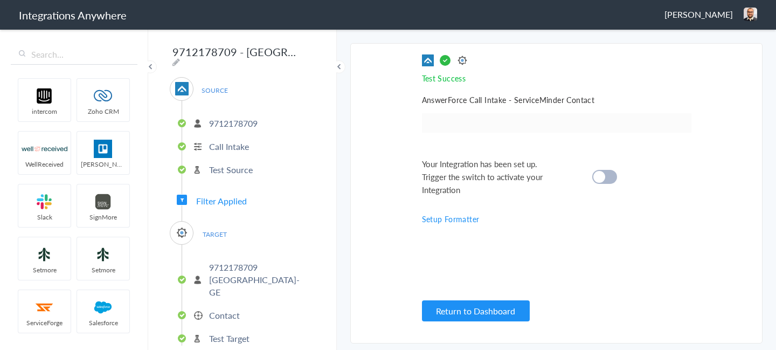
click at [602, 164] on div "Your Integration has been set up. Trigger the switch to activate your Integrati…" at bounding box center [543, 176] width 242 height 39
click at [602, 172] on cite at bounding box center [599, 177] width 12 height 12
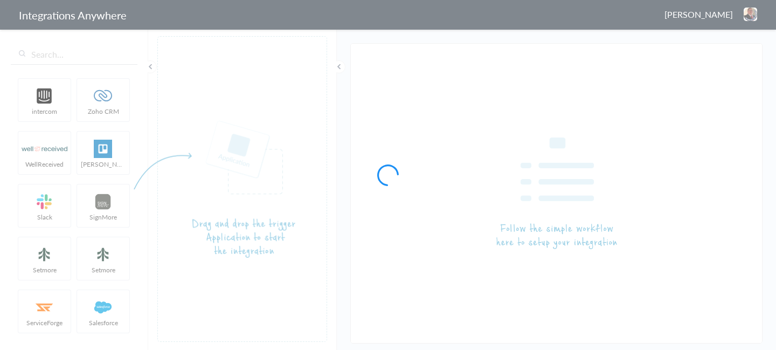
type input "9715291694- [GEOGRAPHIC_DATA]- Garage Experts [PERSON_NAME]"
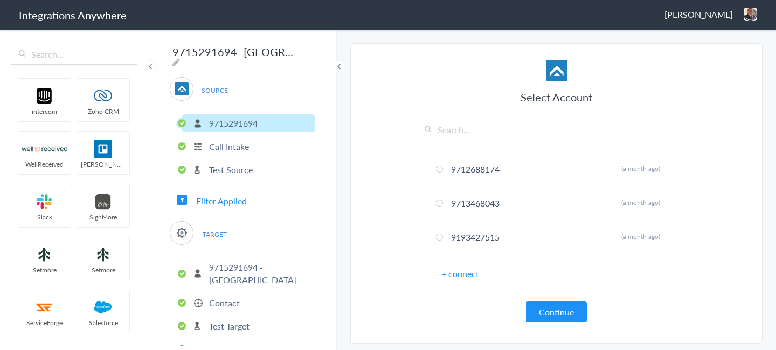
click at [226, 297] on p "Contact" at bounding box center [224, 302] width 31 height 12
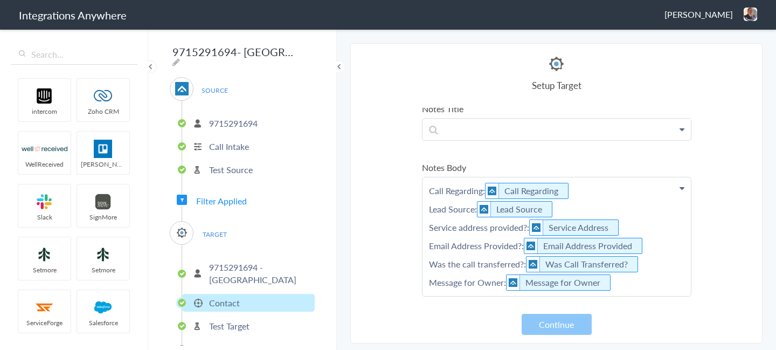
scroll to position [211, 0]
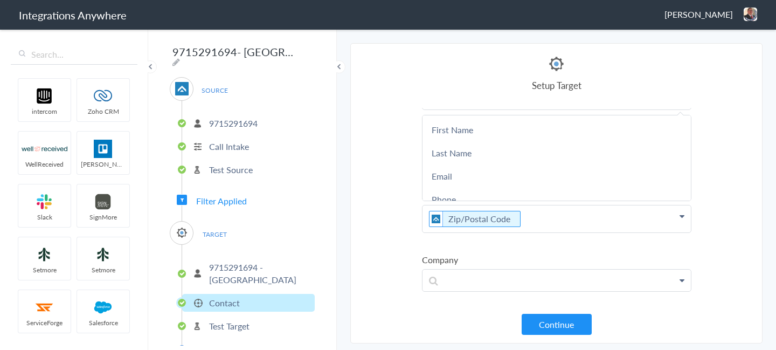
scroll to position [366, 0]
click at [717, 160] on section "Select Account 9712688174 Rename Delete (a month ago) 9713468043 Rename Delete …" at bounding box center [556, 193] width 412 height 300
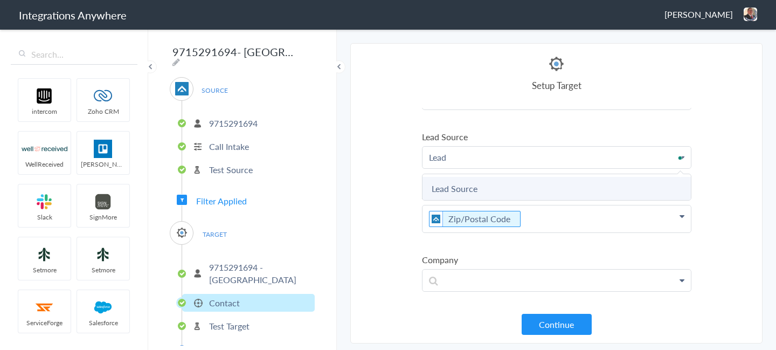
click at [0, 0] on link "Lead Source" at bounding box center [0, 0] width 0 height 0
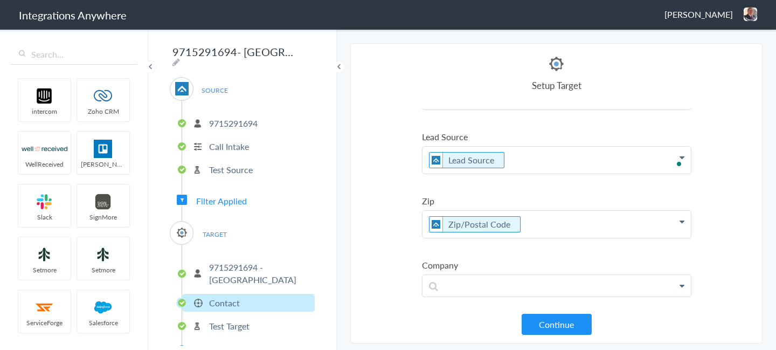
scroll to position [366, 0]
click at [566, 320] on button "Continue" at bounding box center [557, 324] width 70 height 21
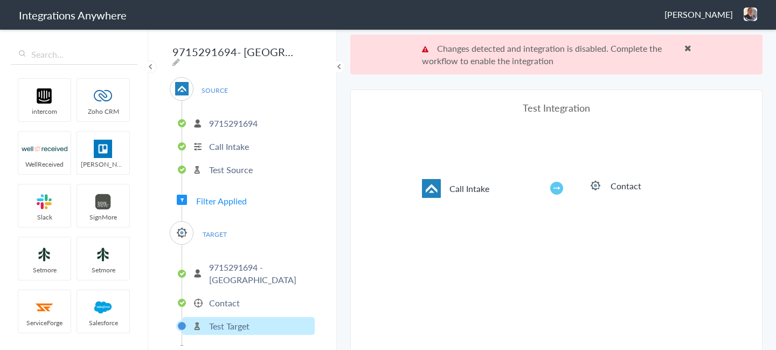
scroll to position [40, 0]
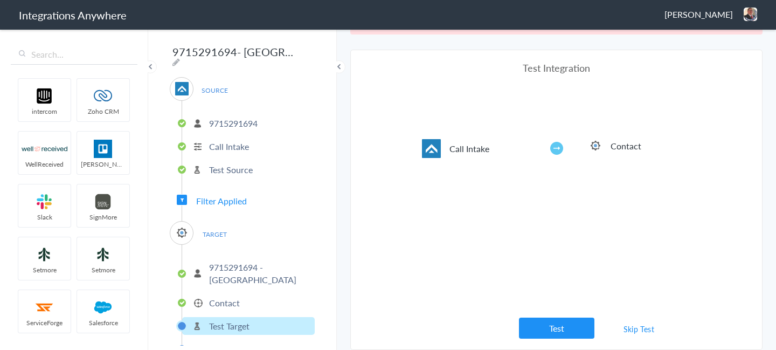
click at [641, 329] on link "Skip Test" at bounding box center [638, 328] width 57 height 19
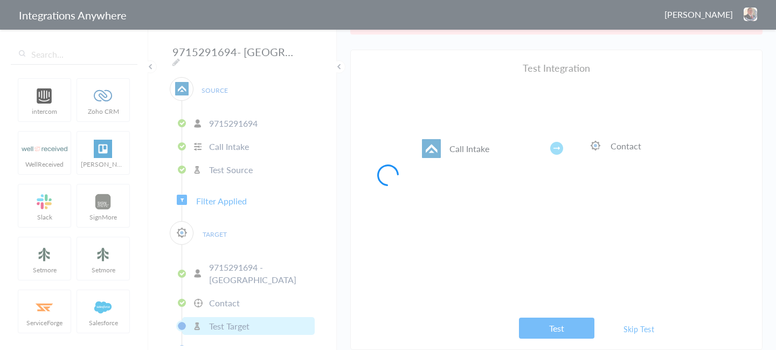
scroll to position [0, 0]
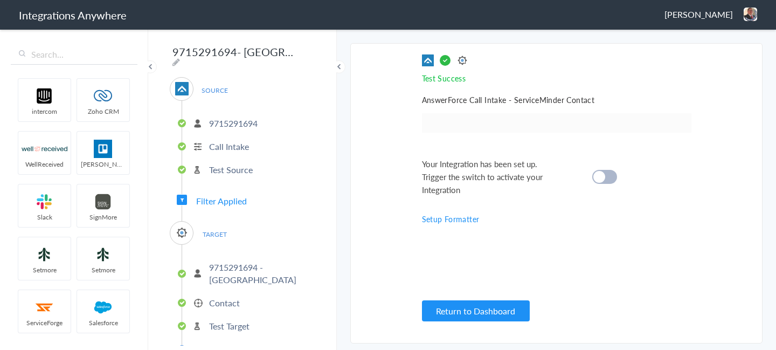
click at [606, 180] on div at bounding box center [604, 177] width 25 height 14
click at [232, 300] on p "Contact" at bounding box center [224, 302] width 31 height 12
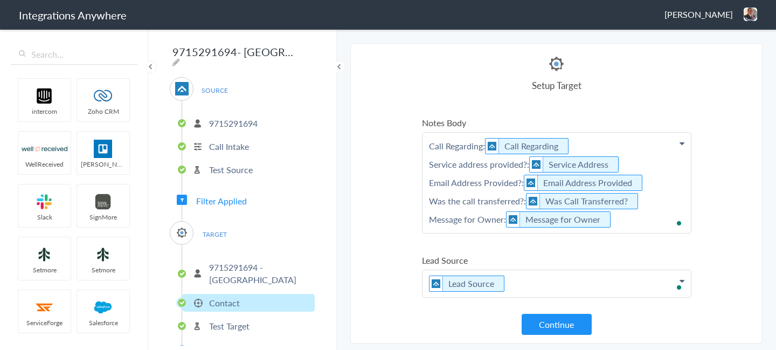
scroll to position [229, 0]
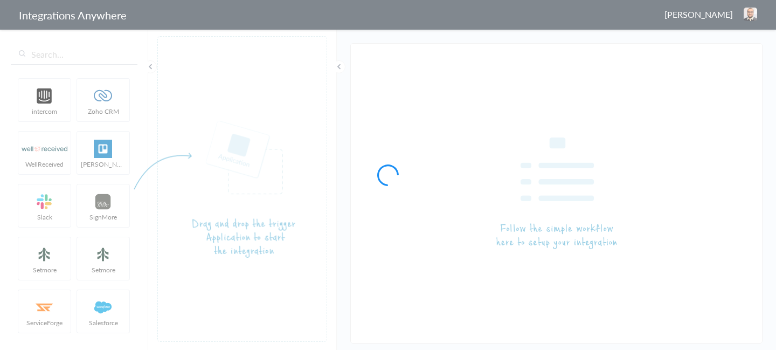
type input "9713468205- [US_STATE][GEOGRAPHIC_DATA]- Garage Experts- AF to SM"
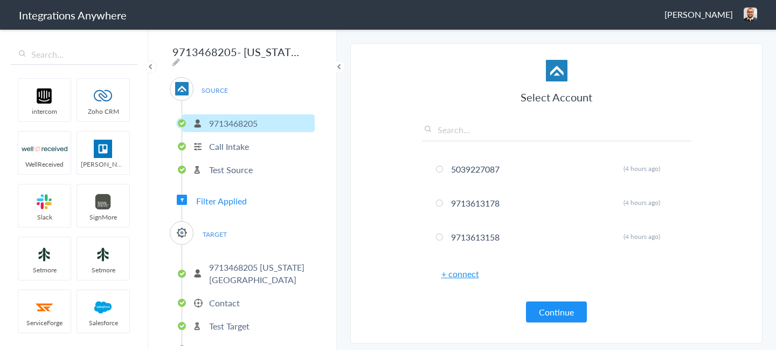
click at [244, 296] on li "Contact" at bounding box center [248, 303] width 133 height 18
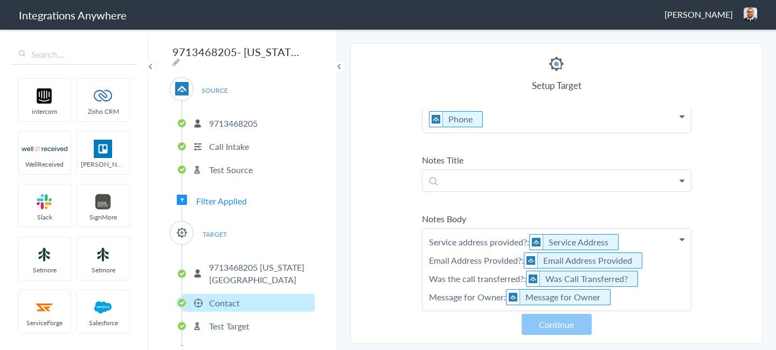
scroll to position [149, 0]
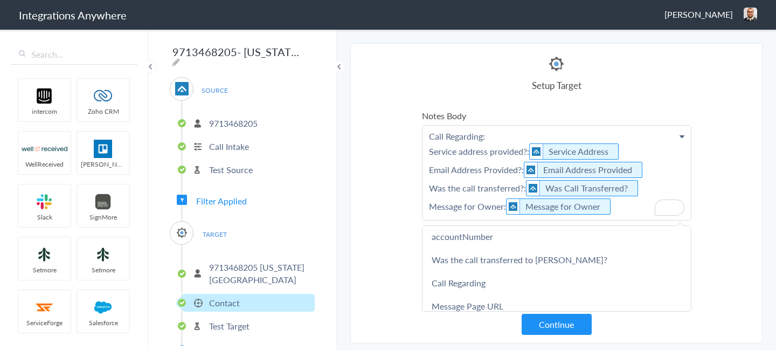
scroll to position [518, 0]
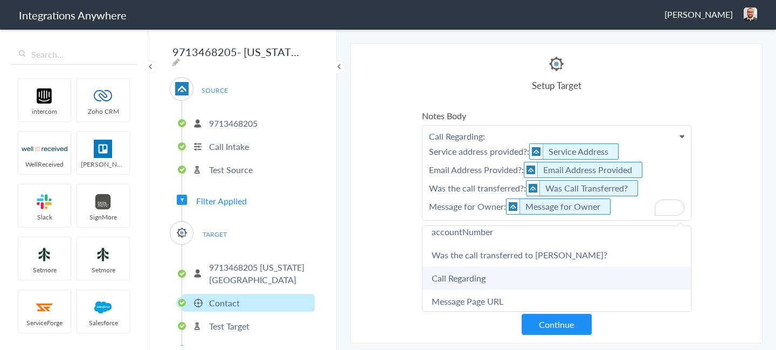
click at [0, 0] on link "Call Regarding" at bounding box center [0, 0] width 0 height 0
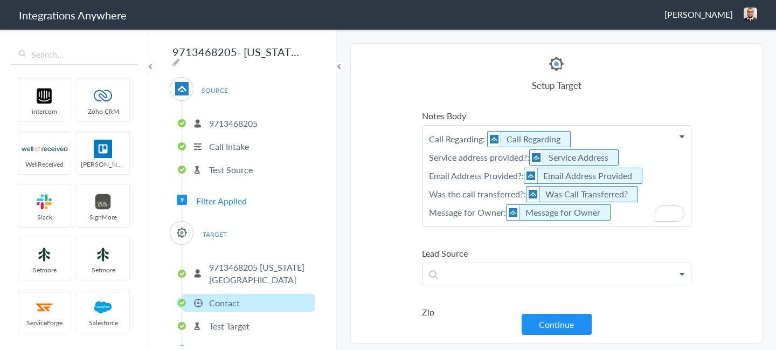
click at [748, 165] on section "Select Account 5039227087 Rename Delete (4 hours ago) 9713613178 Rename Delete …" at bounding box center [556, 193] width 412 height 300
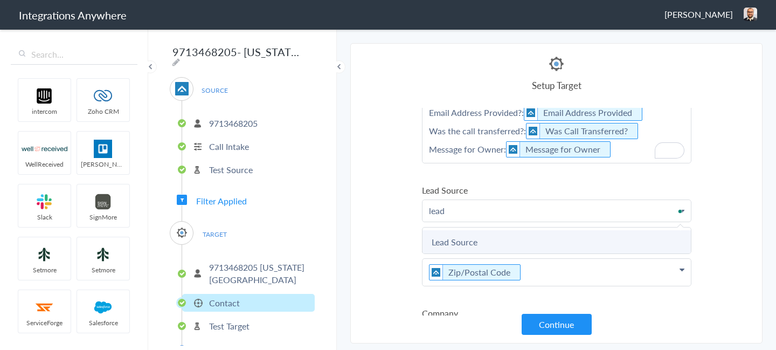
scroll to position [312, 0]
click at [0, 0] on link "Lead Source" at bounding box center [0, 0] width 0 height 0
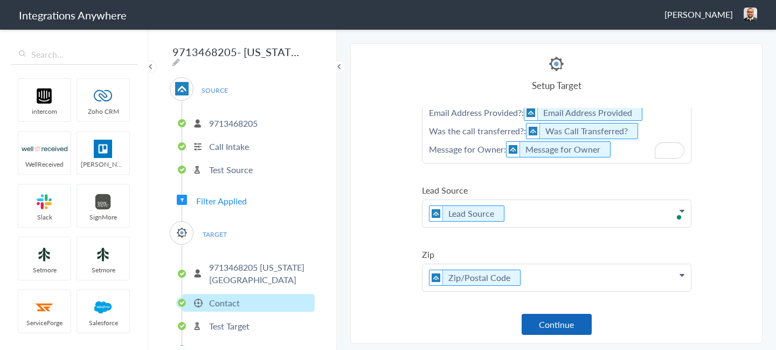
click at [570, 325] on button "Continue" at bounding box center [557, 324] width 70 height 21
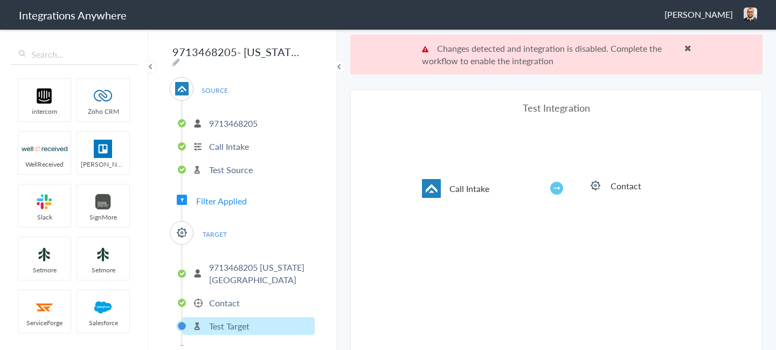
scroll to position [40, 0]
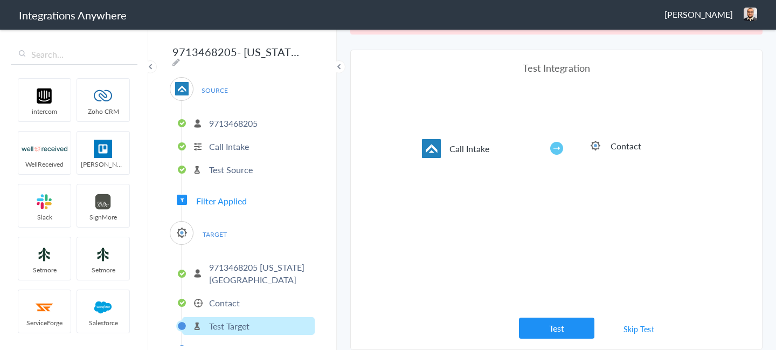
click at [636, 330] on link "Skip Test" at bounding box center [638, 328] width 57 height 19
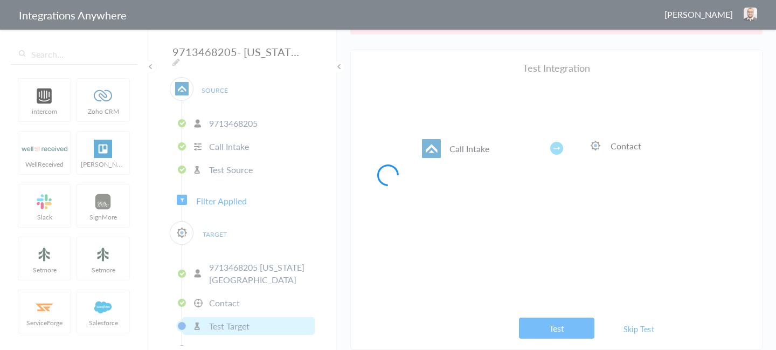
click at [471, 156] on div at bounding box center [388, 175] width 776 height 350
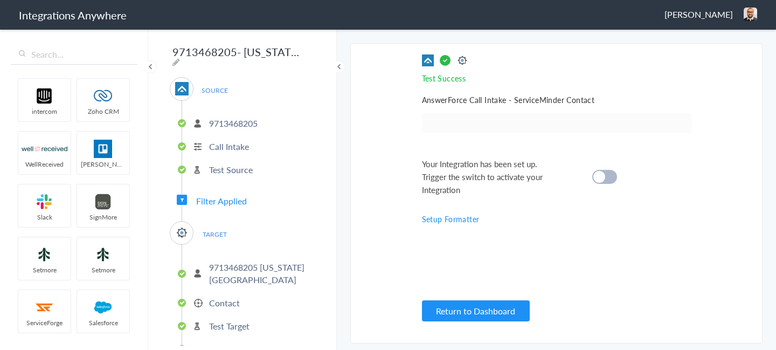
scroll to position [0, 0]
click at [598, 175] on cite at bounding box center [599, 177] width 12 height 12
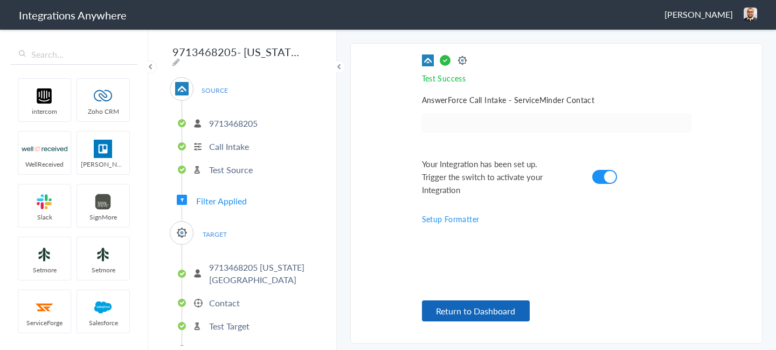
click at [464, 301] on button "Return to Dashboard" at bounding box center [476, 310] width 108 height 21
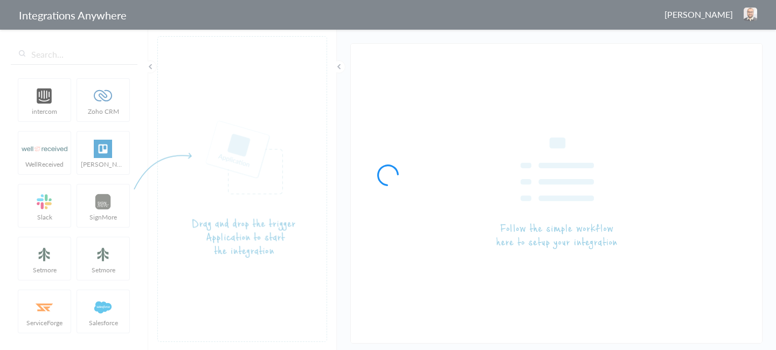
type input "7044477338- [GEOGRAPHIC_DATA]- Garage Experts AF to SM"
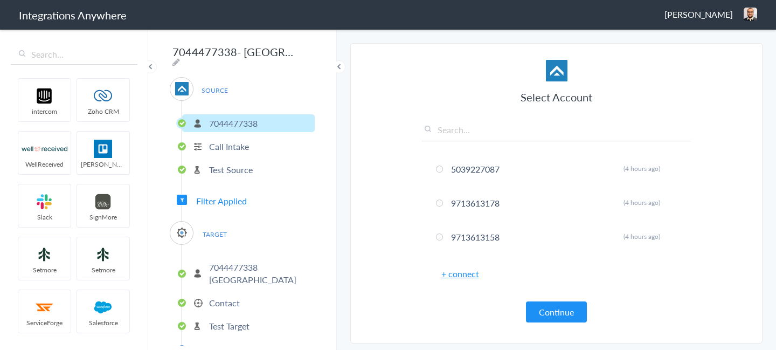
click at [216, 289] on ul "7044477338 [GEOGRAPHIC_DATA] GE Contact Test Target Formatter" at bounding box center [248, 307] width 133 height 124
click at [217, 303] on p "Contact" at bounding box center [224, 302] width 31 height 12
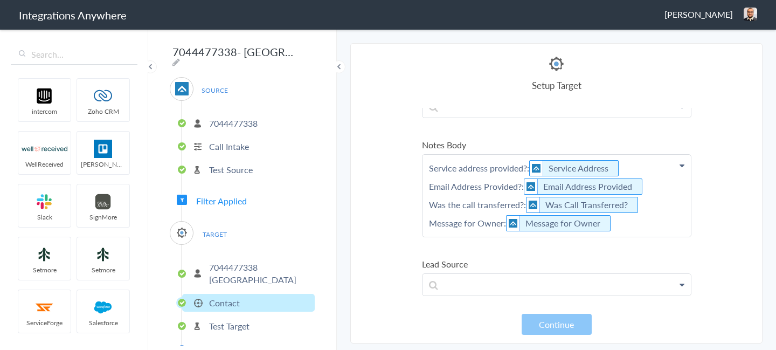
scroll to position [233, 0]
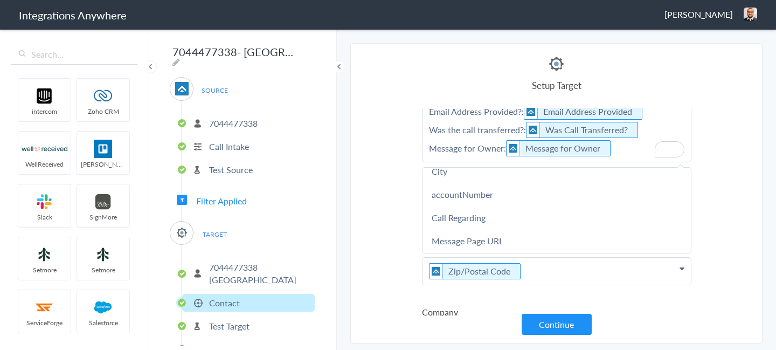
scroll to position [501, 0]
click at [0, 0] on link "Call Regarding" at bounding box center [0, 0] width 0 height 0
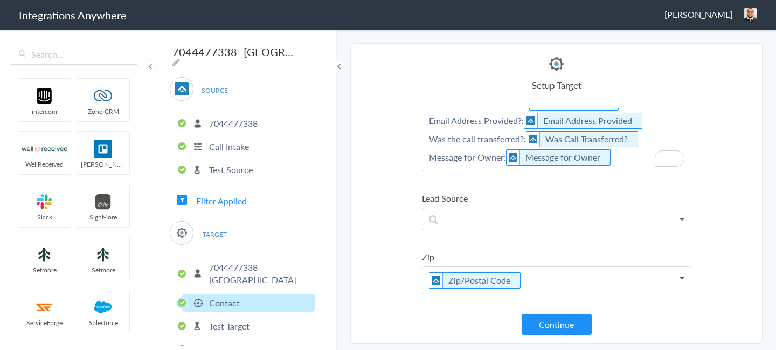
scroll to position [305, 0]
click at [480, 170] on p "To enrich screen reader interactions, please activate Accessibility in Grammarl…" at bounding box center [556, 120] width 268 height 100
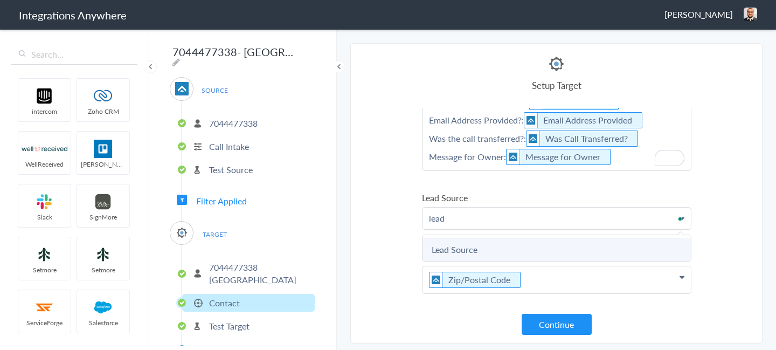
click at [0, 0] on link "Lead Source" at bounding box center [0, 0] width 0 height 0
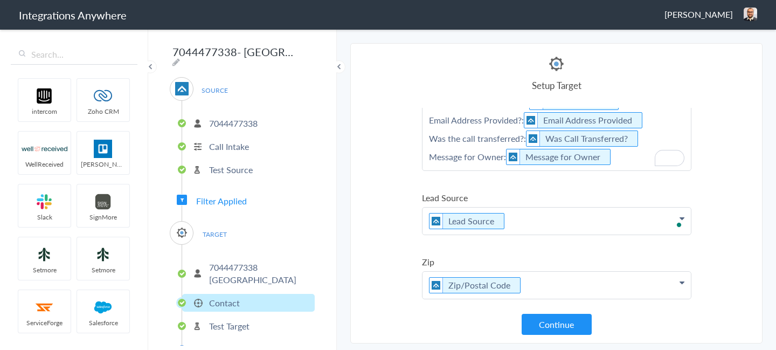
click at [715, 195] on section "Select Account 5039227087 Rename Delete (4 hours ago) 9713613178 Rename Delete …" at bounding box center [556, 193] width 412 height 300
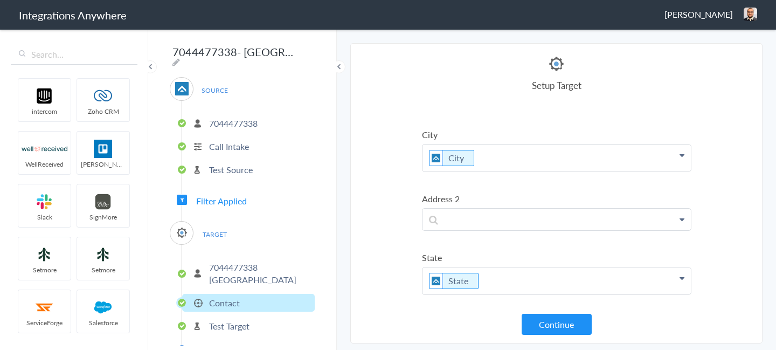
scroll to position [678, 0]
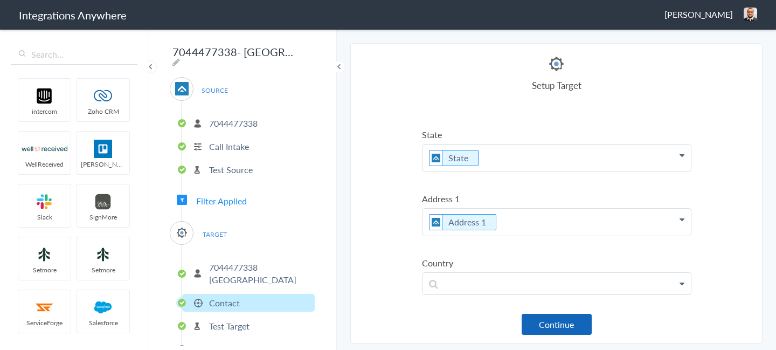
click at [548, 325] on button "Continue" at bounding box center [557, 324] width 70 height 21
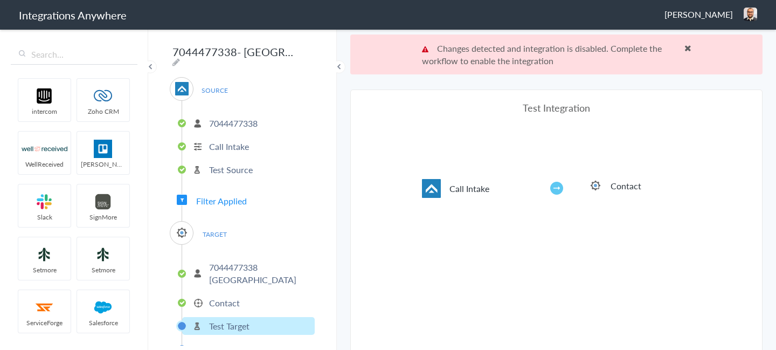
scroll to position [0, 0]
click at [229, 296] on p "Contact" at bounding box center [224, 302] width 31 height 12
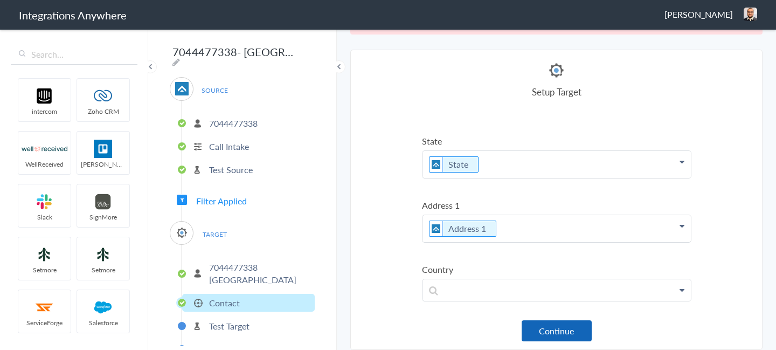
click at [551, 328] on button "Continue" at bounding box center [557, 330] width 70 height 21
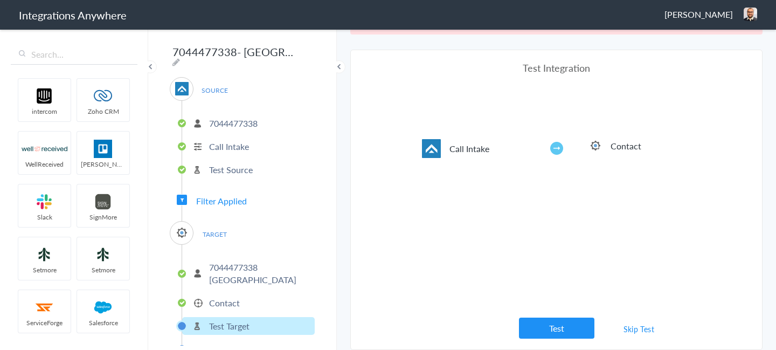
click at [642, 331] on link "Skip Test" at bounding box center [638, 328] width 57 height 19
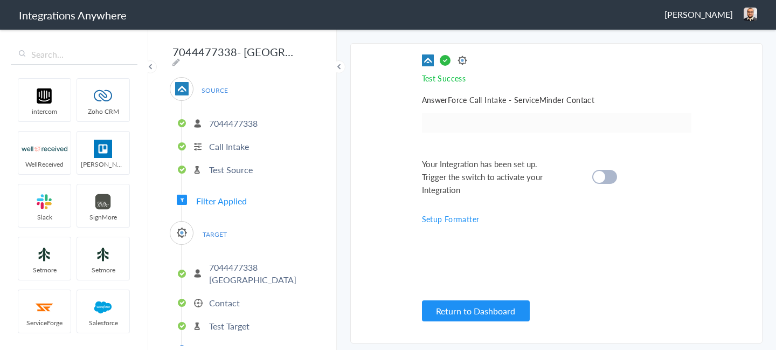
click at [608, 158] on div "Your Integration has been set up. Trigger the switch to activate your Integrati…" at bounding box center [543, 176] width 242 height 39
click at [605, 174] on div at bounding box center [604, 177] width 25 height 14
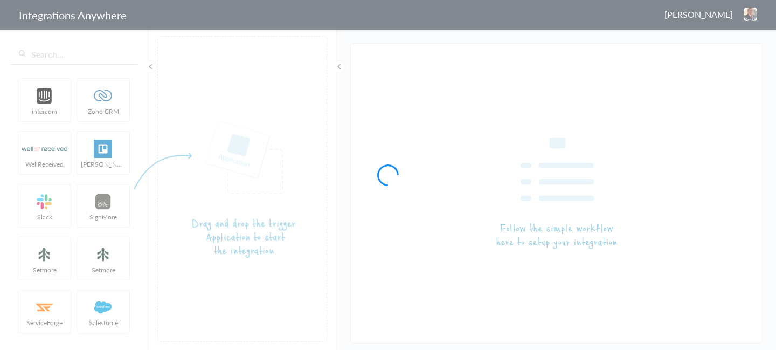
type input "5034069012 - GE [GEOGRAPHIC_DATA] - AF to SM [Create Contact]"
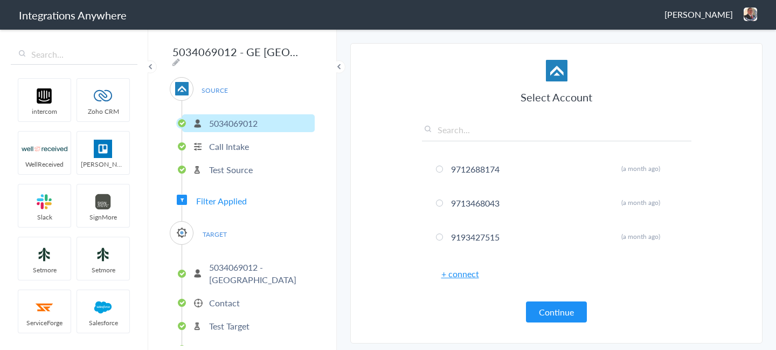
scroll to position [23, 0]
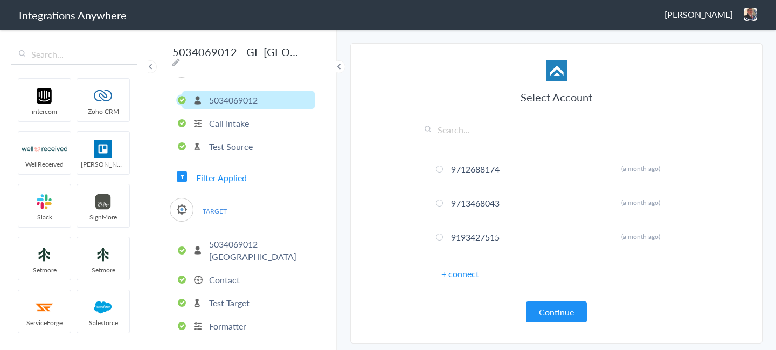
click at [244, 286] on ul "5034069012 - [GEOGRAPHIC_DATA] Contact Test Target Formatter" at bounding box center [248, 283] width 133 height 124
click at [242, 280] on li "Contact" at bounding box center [248, 279] width 133 height 18
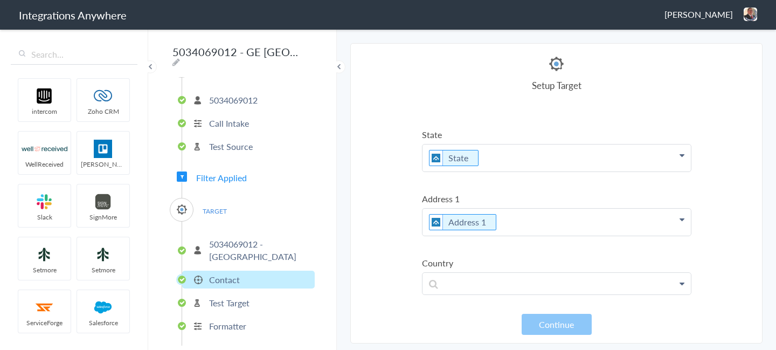
scroll to position [0, 0]
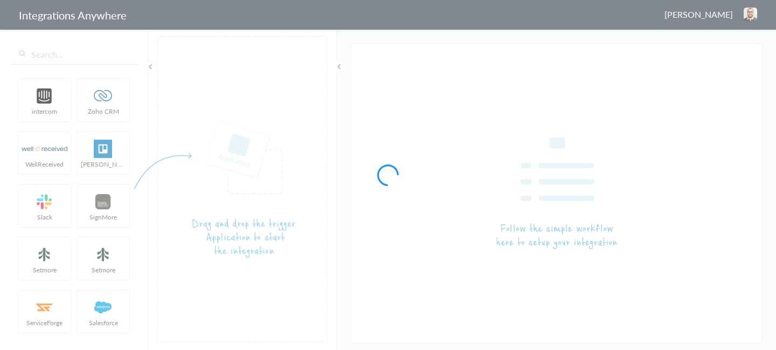
type input "7044477338- [GEOGRAPHIC_DATA]- Garage Experts AF to SM"
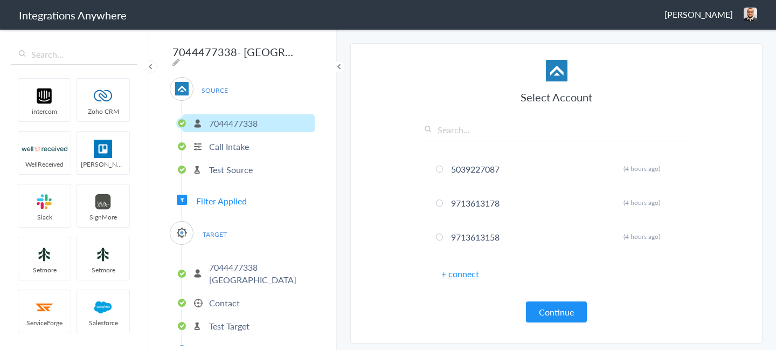
click at [240, 299] on li "Contact" at bounding box center [248, 303] width 133 height 18
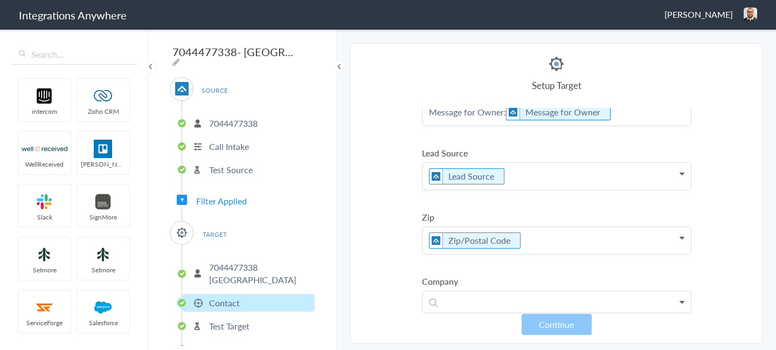
scroll to position [355, 0]
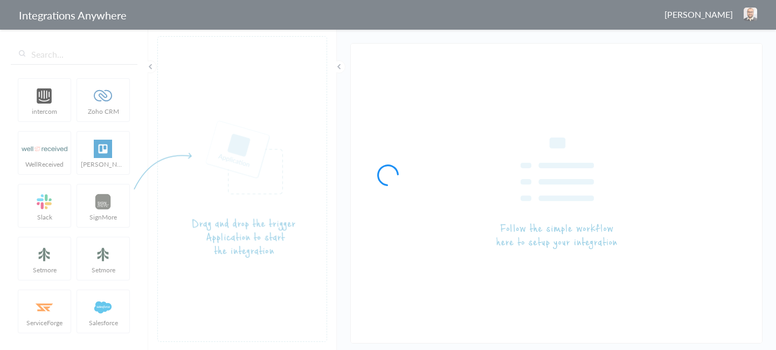
type input "9713613214- Northeast Ohio- Garage Experts AF to SM"
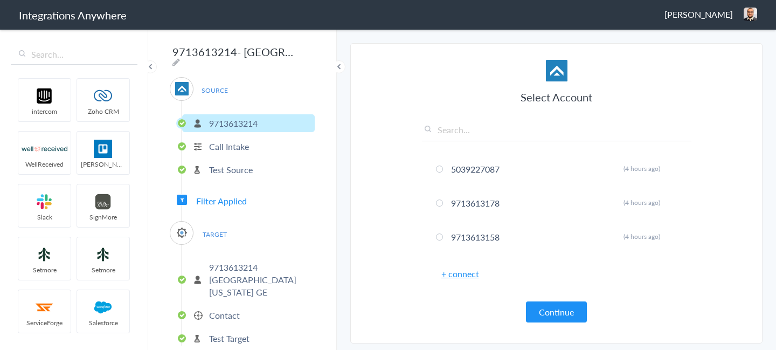
click at [255, 306] on li "Contact" at bounding box center [248, 315] width 133 height 18
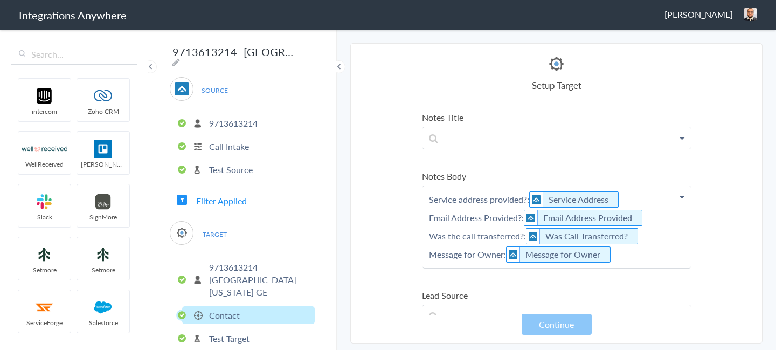
scroll to position [190, 0]
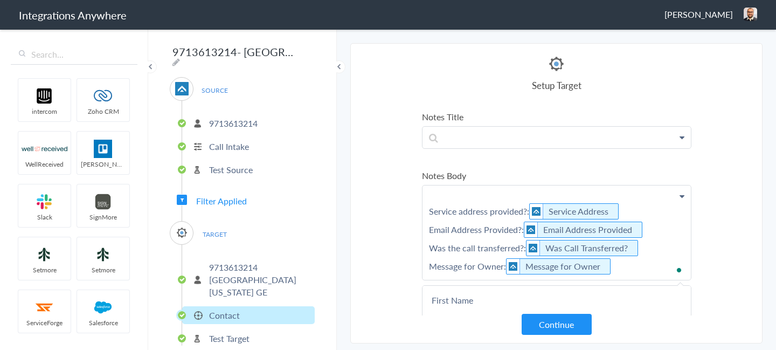
click at [437, 194] on p "Service address provided?: Service Address Email Address Provided?: Email Addre…" at bounding box center [556, 232] width 268 height 94
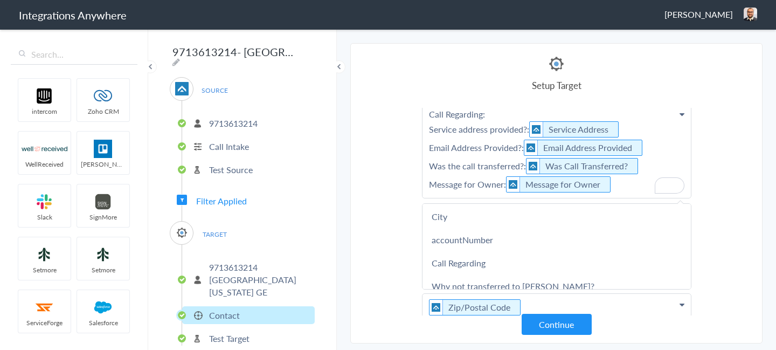
scroll to position [435, 0]
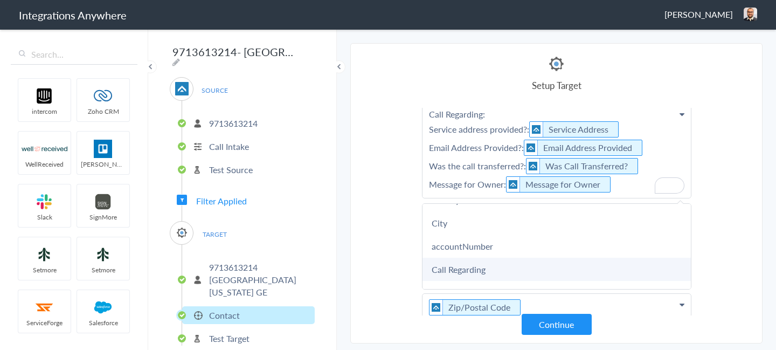
click at [0, 0] on link "Call Regarding" at bounding box center [0, 0] width 0 height 0
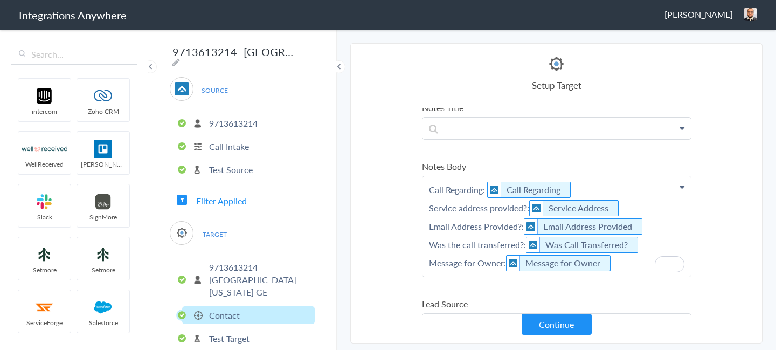
scroll to position [198, 0]
click at [666, 168] on Body "Notes Body" at bounding box center [556, 167] width 269 height 12
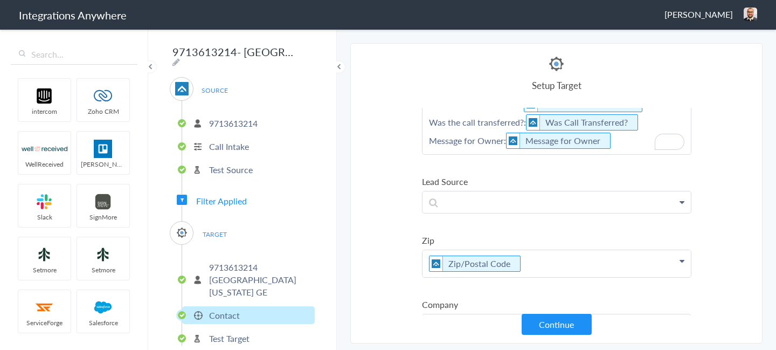
scroll to position [348, 0]
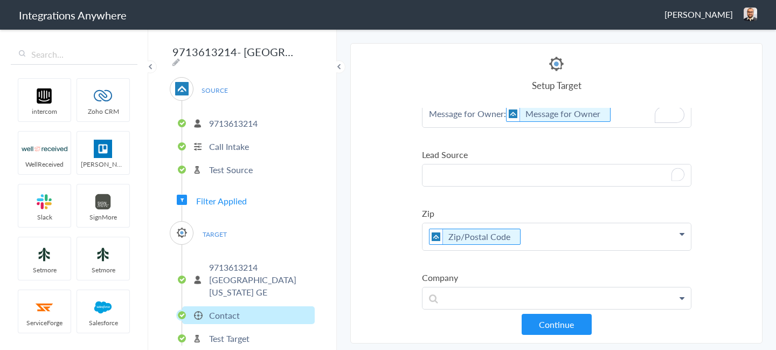
click at [460, 127] on p "To enrich screen reader interactions, please activate Accessibility in Grammarl…" at bounding box center [556, 77] width 268 height 100
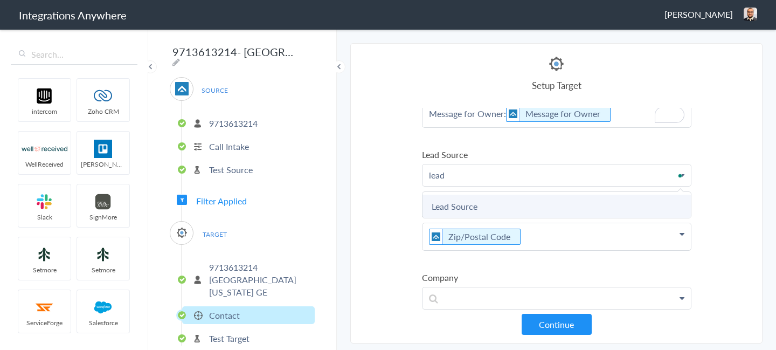
click at [0, 0] on link "Lead Source" at bounding box center [0, 0] width 0 height 0
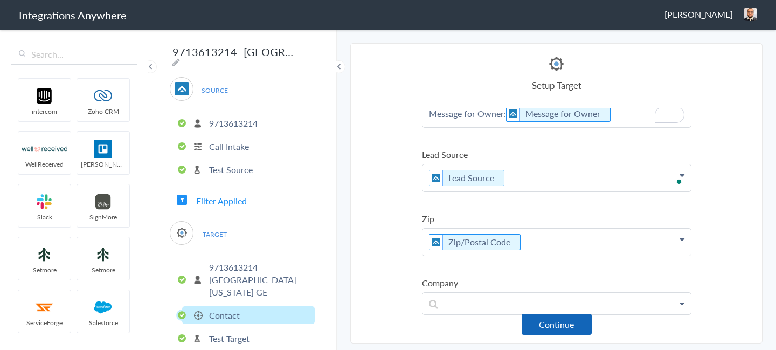
click at [541, 318] on button "Continue" at bounding box center [557, 324] width 70 height 21
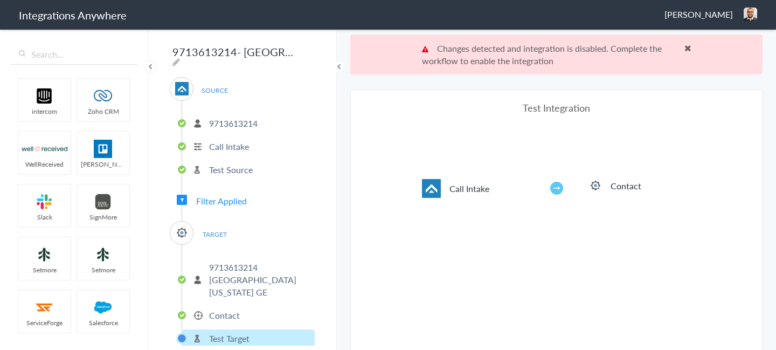
scroll to position [40, 0]
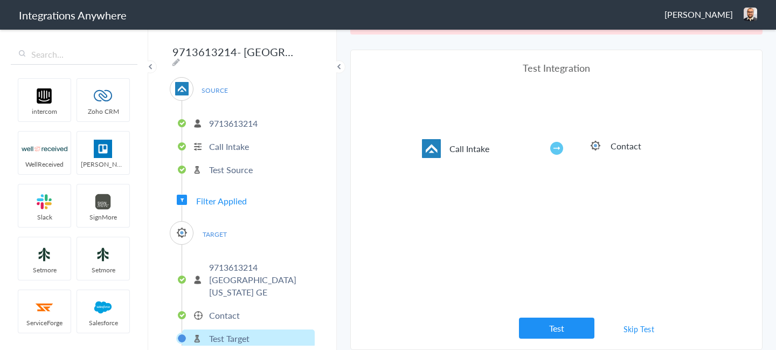
click at [639, 333] on link "Skip Test" at bounding box center [638, 328] width 57 height 19
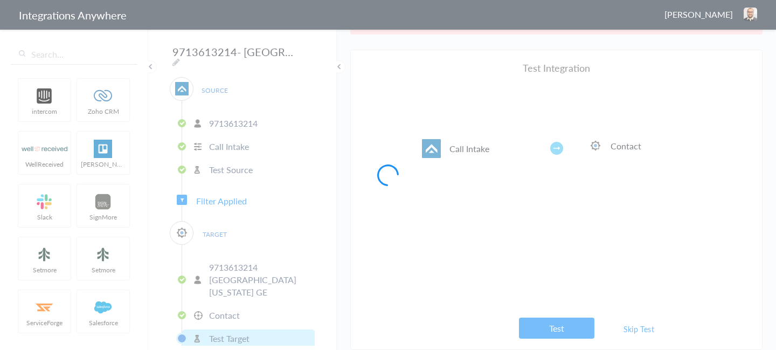
scroll to position [0, 0]
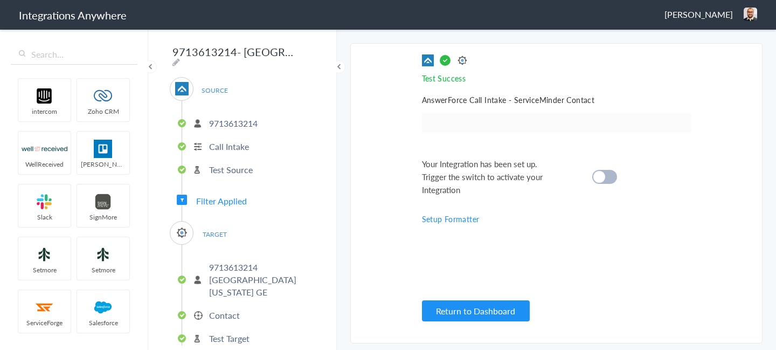
click at [598, 182] on cite at bounding box center [599, 177] width 12 height 12
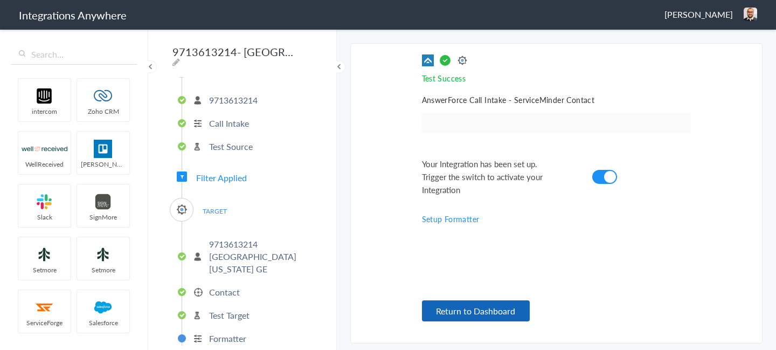
click at [468, 307] on button "Return to Dashboard" at bounding box center [476, 310] width 108 height 21
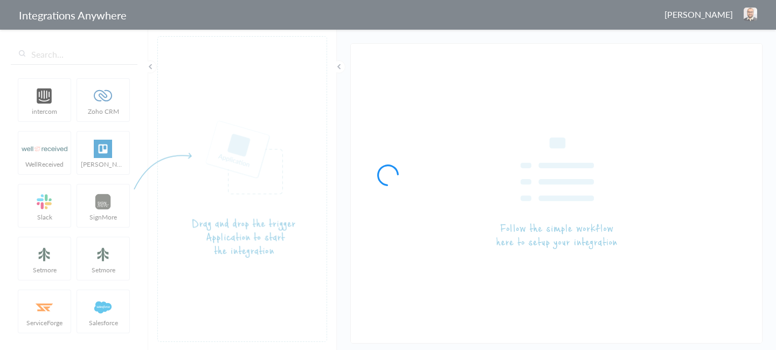
type input "9713268597- Southwest [US_STATE]- Garage Experts AF to SM"
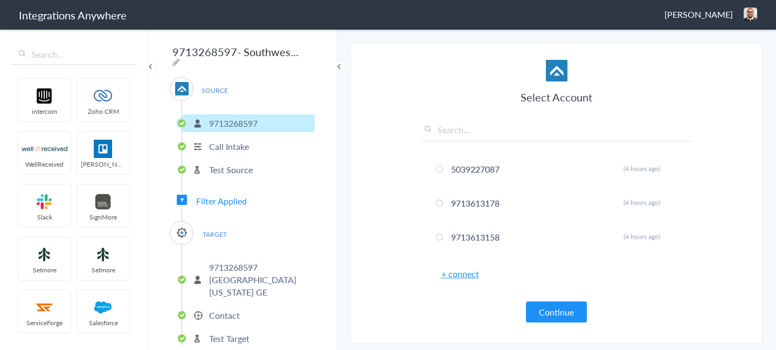
click at [243, 306] on li "Contact" at bounding box center [248, 315] width 133 height 18
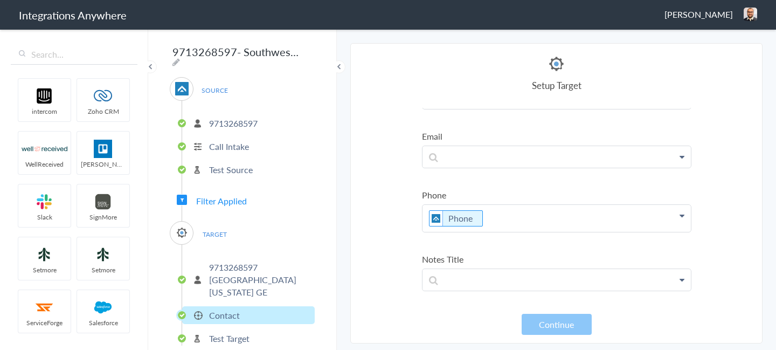
scroll to position [41, 0]
click at [464, 109] on p at bounding box center [556, 95] width 268 height 27
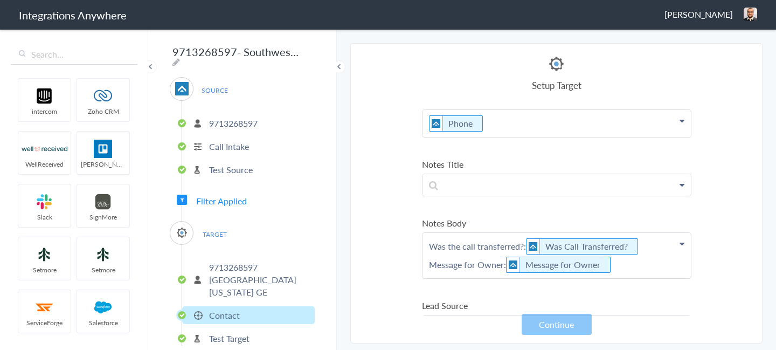
scroll to position [139, 0]
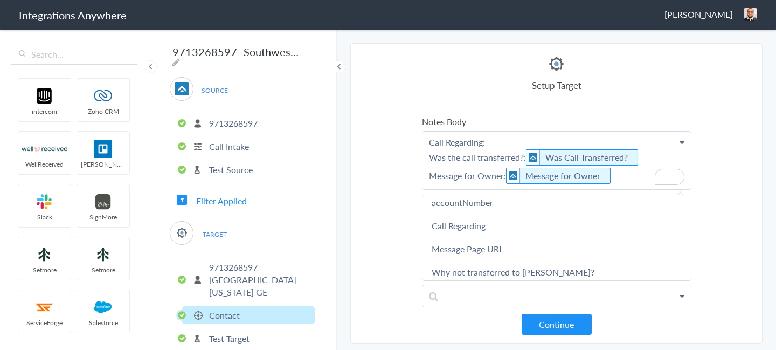
scroll to position [235, 0]
click at [0, 0] on link "Call Regarding" at bounding box center [0, 0] width 0 height 0
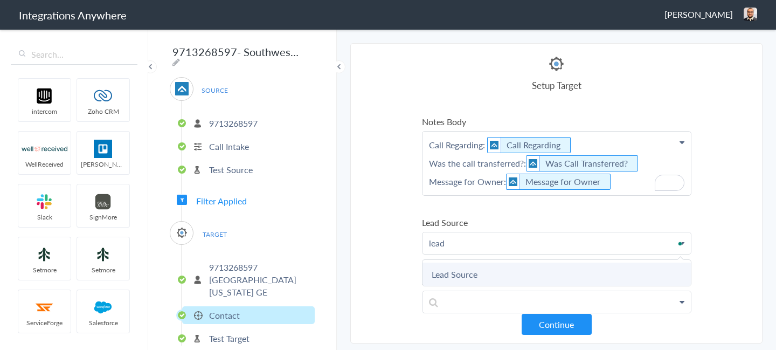
click at [0, 0] on link "Lead Source" at bounding box center [0, 0] width 0 height 0
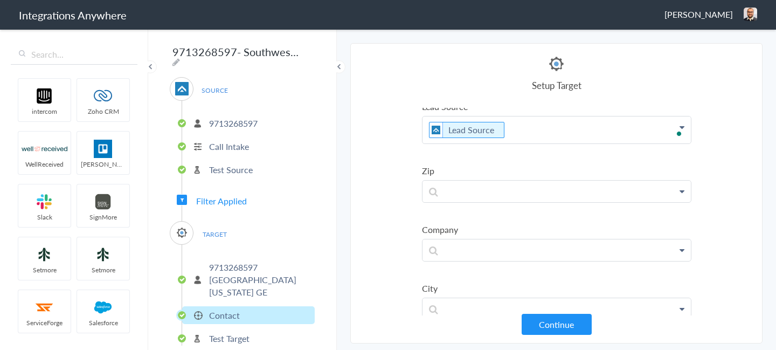
scroll to position [433, 0]
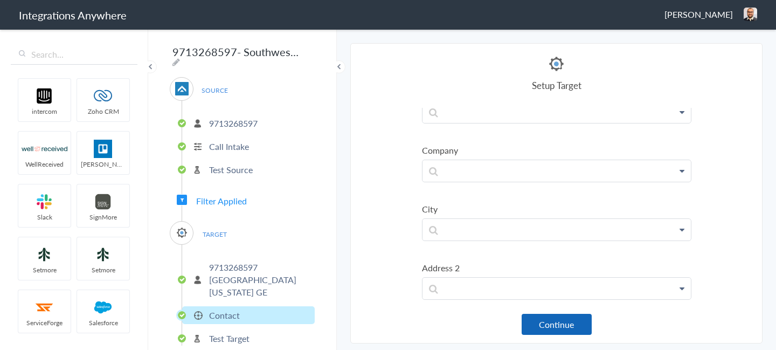
click at [563, 322] on button "Continue" at bounding box center [557, 324] width 70 height 21
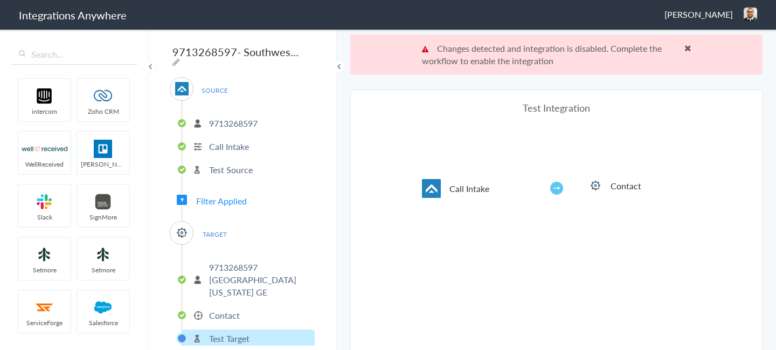
scroll to position [0, 0]
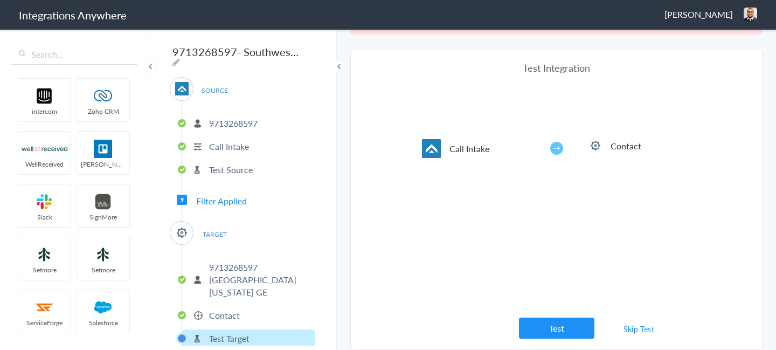
click at [632, 336] on link "Skip Test" at bounding box center [638, 328] width 57 height 19
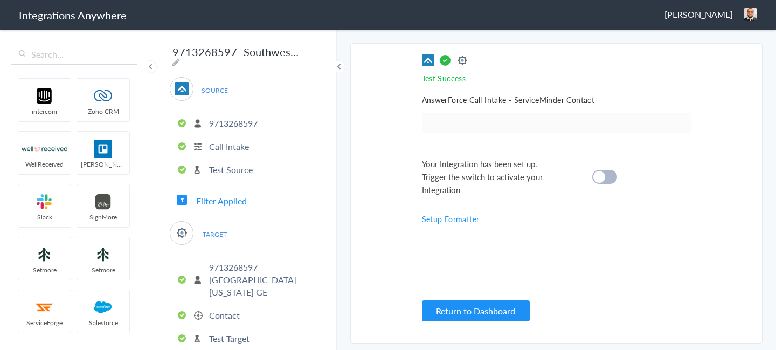
click at [605, 173] on div at bounding box center [604, 177] width 25 height 14
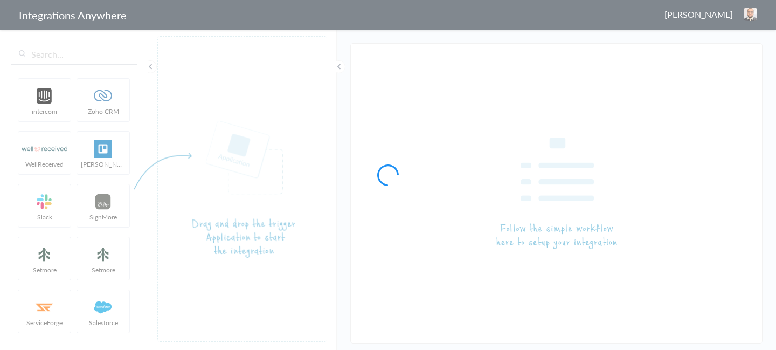
type input "9713613158- Tulsa- Garage Experts [PERSON_NAME]"
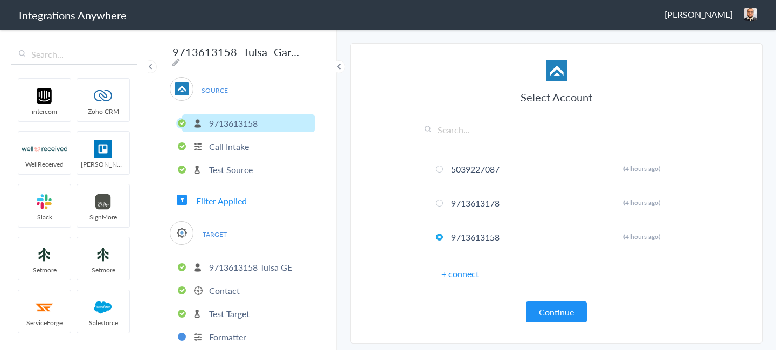
click at [227, 290] on p "Contact" at bounding box center [224, 290] width 31 height 12
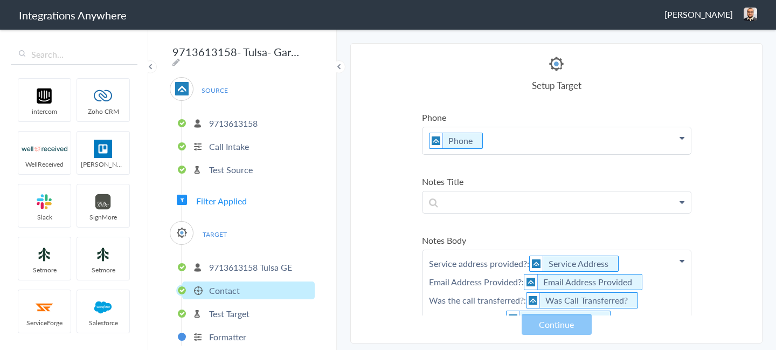
scroll to position [128, 0]
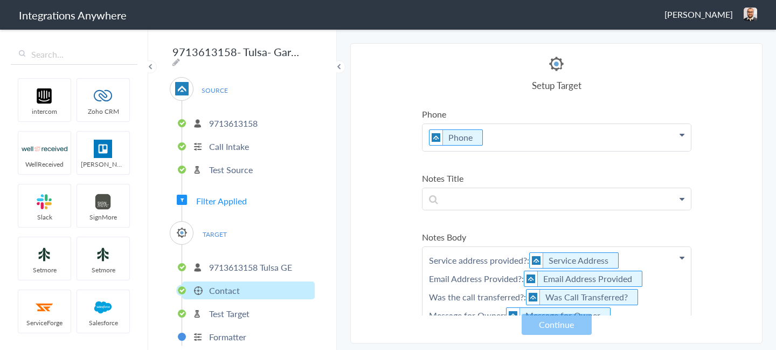
click at [427, 23] on p "Service address provided?: Service Address Email Address Provided?: Email Addre…" at bounding box center [556, 9] width 268 height 27
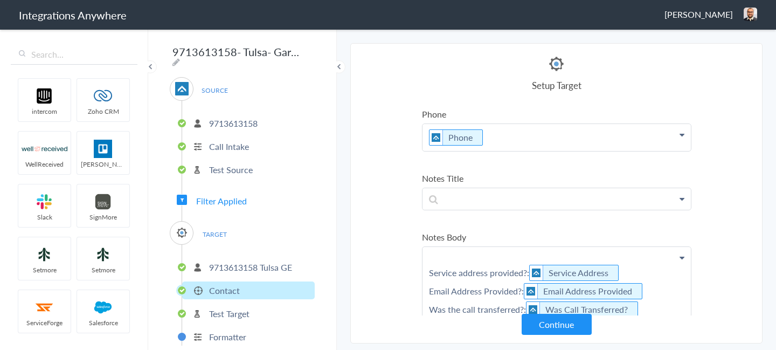
click at [432, 262] on p "Service address provided?: Service Address Email Address Provided?: Email Addre…" at bounding box center [556, 294] width 268 height 94
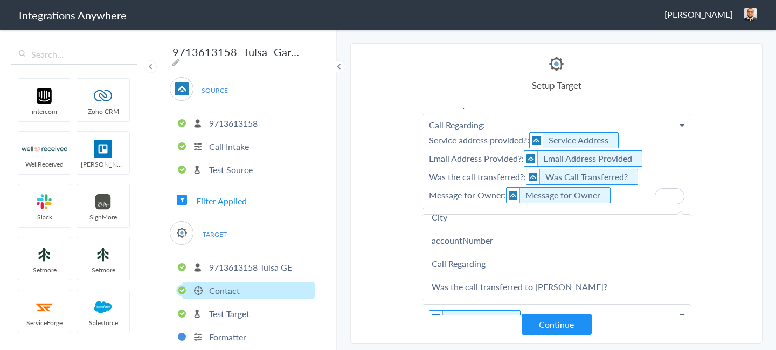
scroll to position [502, 0]
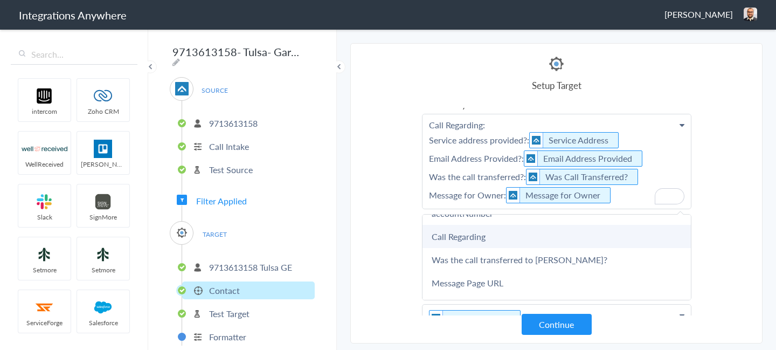
click at [0, 0] on link "Call Regarding" at bounding box center [0, 0] width 0 height 0
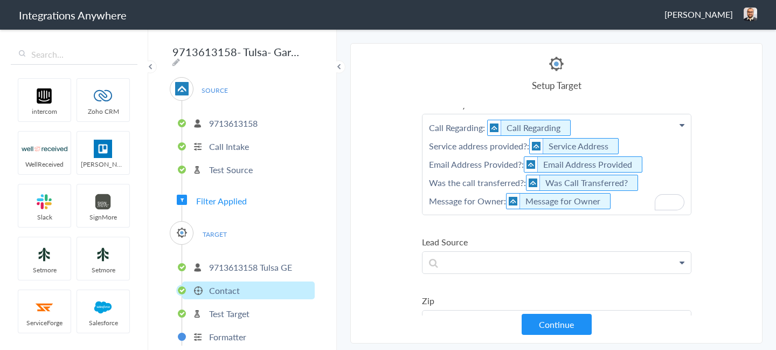
click at [707, 205] on section "Select Account 5039227087 Rename Delete (4 hours ago) 9713613178 Rename Delete …" at bounding box center [556, 193] width 412 height 300
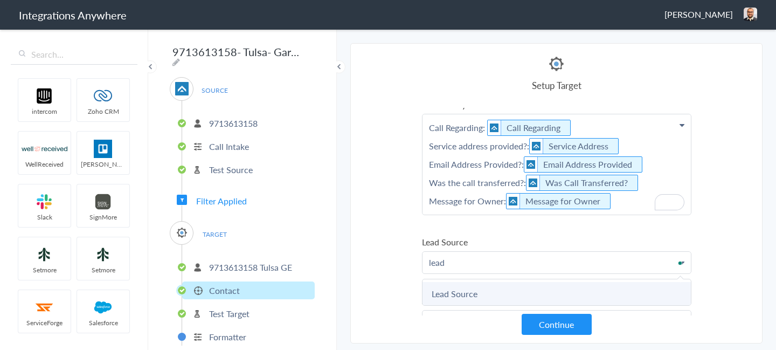
click at [0, 0] on link "Lead Source" at bounding box center [0, 0] width 0 height 0
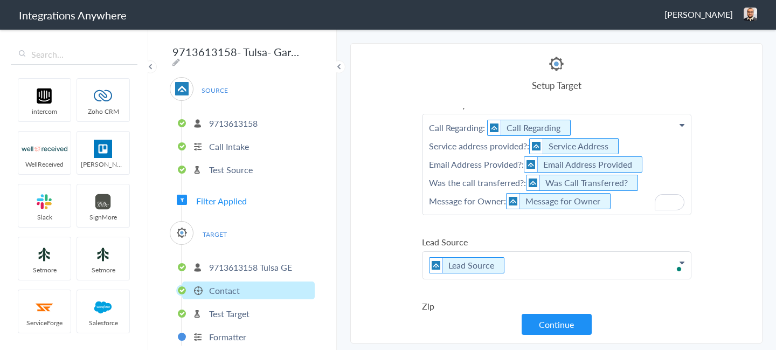
scroll to position [261, 0]
click at [620, 239] on label "Lead Source" at bounding box center [556, 241] width 269 height 12
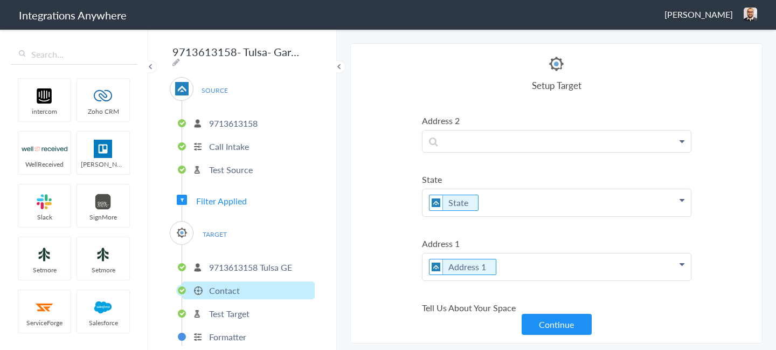
scroll to position [737, 0]
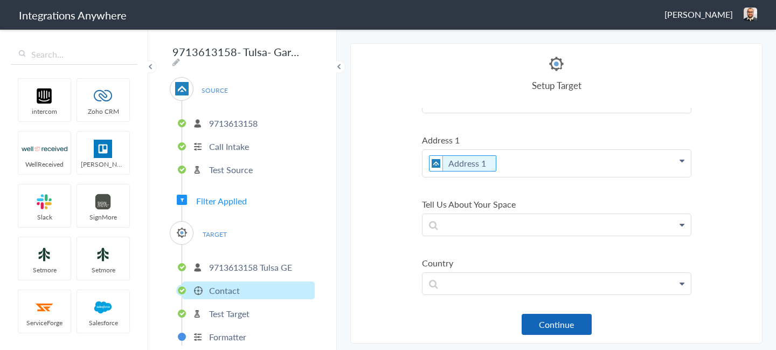
click at [543, 331] on button "Continue" at bounding box center [557, 324] width 70 height 21
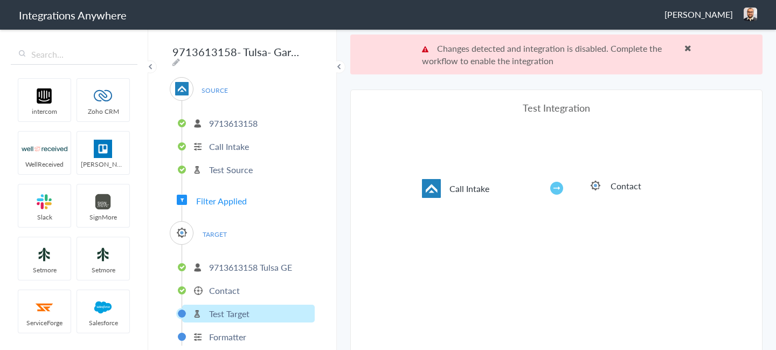
scroll to position [40, 0]
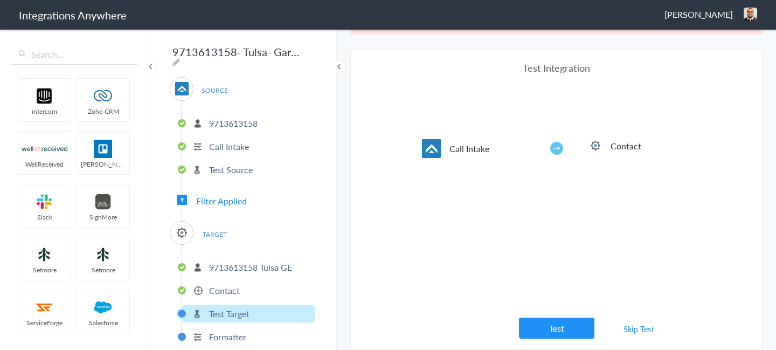
click at [622, 329] on link "Skip Test" at bounding box center [638, 328] width 57 height 19
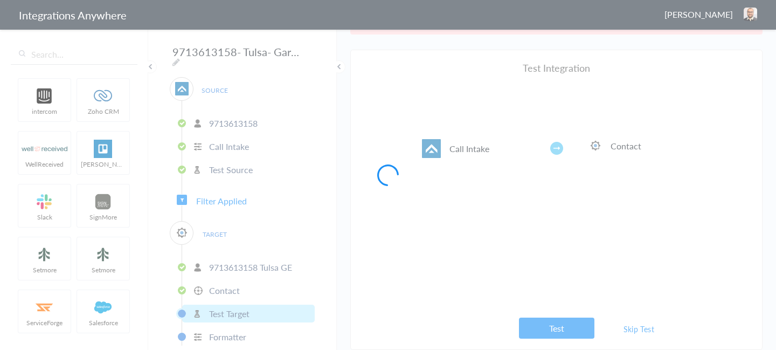
scroll to position [0, 0]
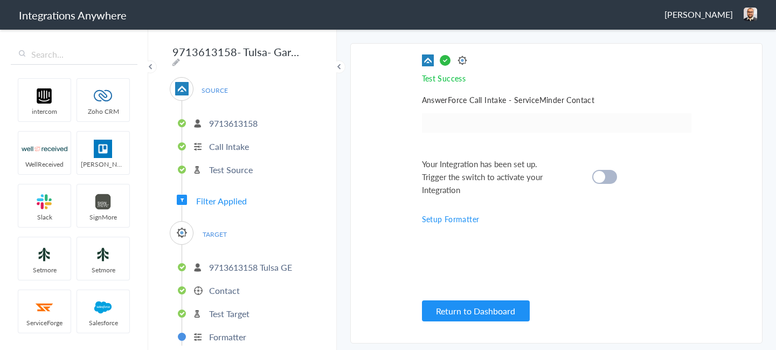
click at [587, 174] on div "Your Integration has been set up. Trigger the switch to activate your Integrati…" at bounding box center [543, 176] width 242 height 39
click at [603, 175] on cite at bounding box center [599, 177] width 12 height 12
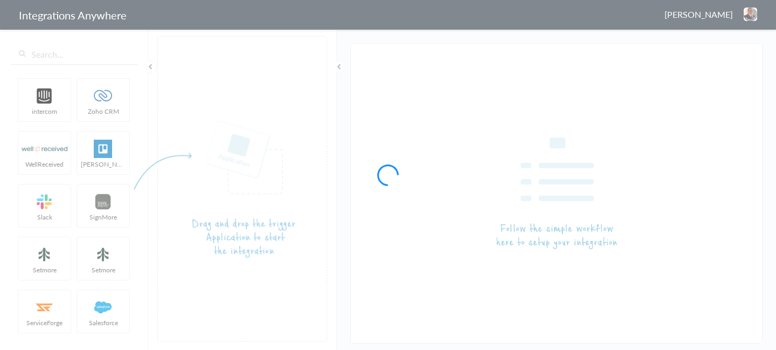
type input "5034069012 - GE [GEOGRAPHIC_DATA] - AF to SM [Create Contact]"
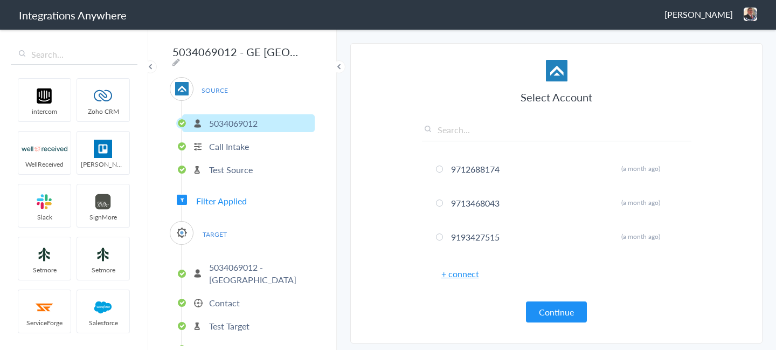
click at [237, 296] on p "Contact" at bounding box center [224, 302] width 31 height 12
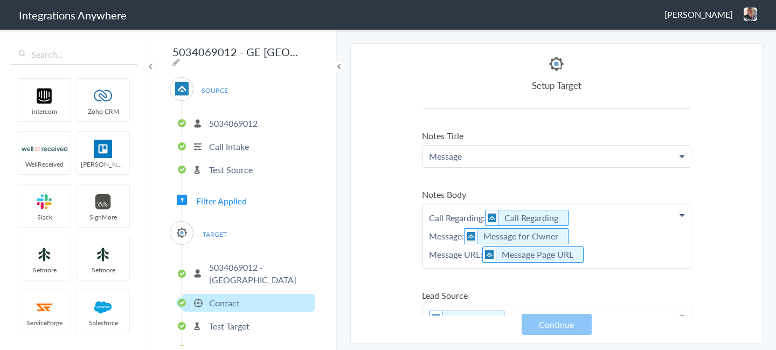
scroll to position [171, 0]
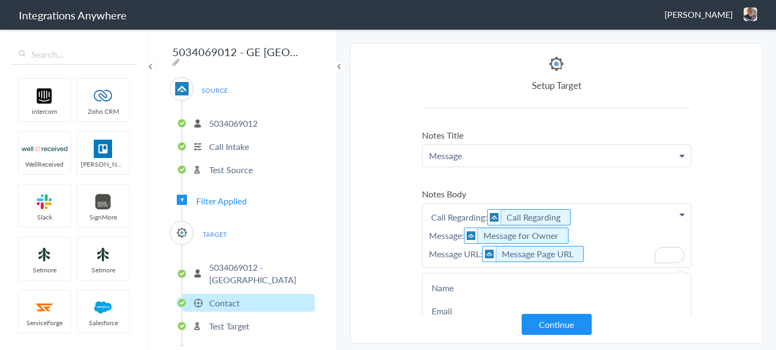
click at [387, 219] on section "Select Account 9712688174 Rename Delete (a month ago) 9713468043 Rename Delete …" at bounding box center [556, 193] width 412 height 300
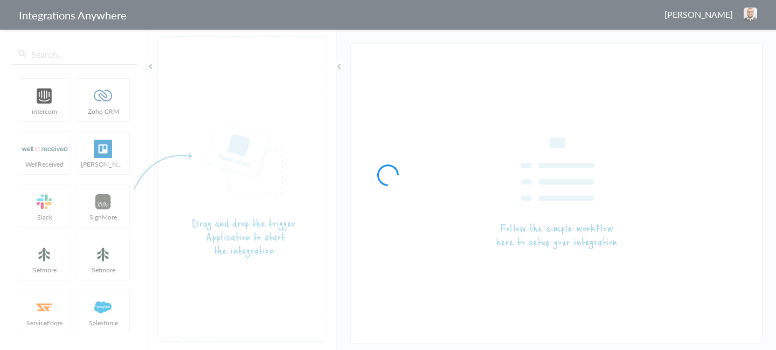
type input "9713613178- [US_STATE][GEOGRAPHIC_DATA]- Garage Experts AF to SM"
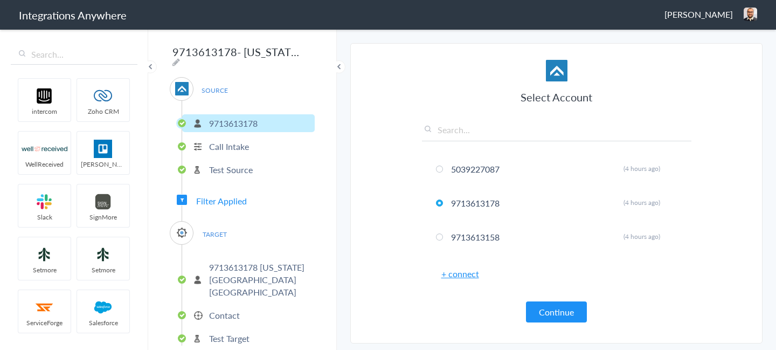
scroll to position [23, 0]
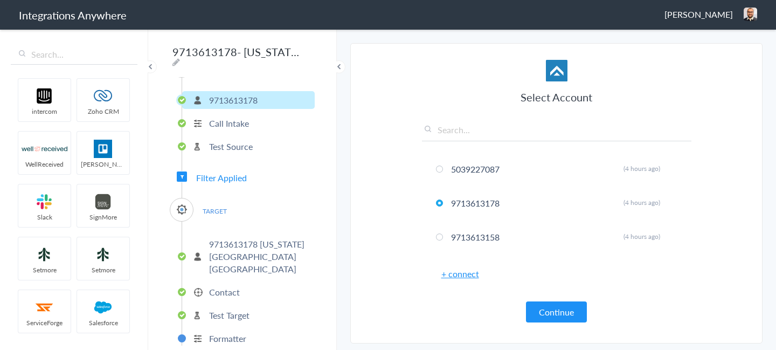
click at [236, 242] on p "9713613178 [US_STATE][GEOGRAPHIC_DATA] [GEOGRAPHIC_DATA]" at bounding box center [260, 256] width 103 height 37
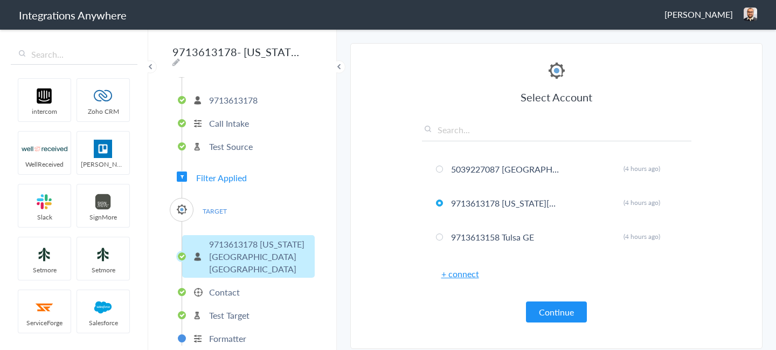
click at [234, 286] on p "Contact" at bounding box center [224, 292] width 31 height 12
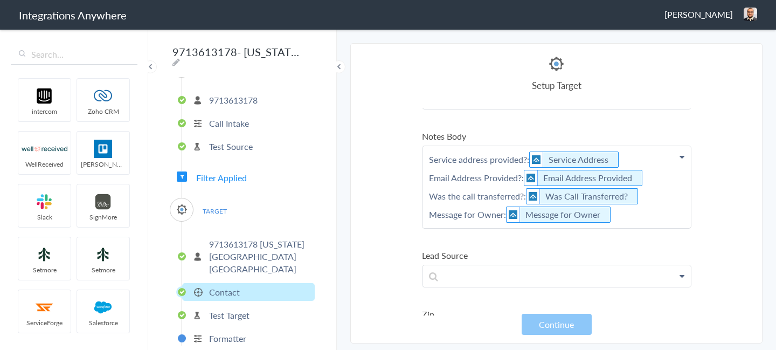
scroll to position [230, 0]
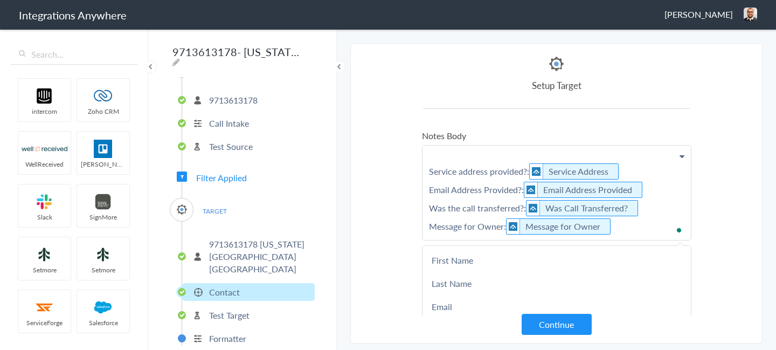
click at [440, 151] on p "Service address provided?: Service Address Email Address Provided?: Email Addre…" at bounding box center [556, 192] width 268 height 94
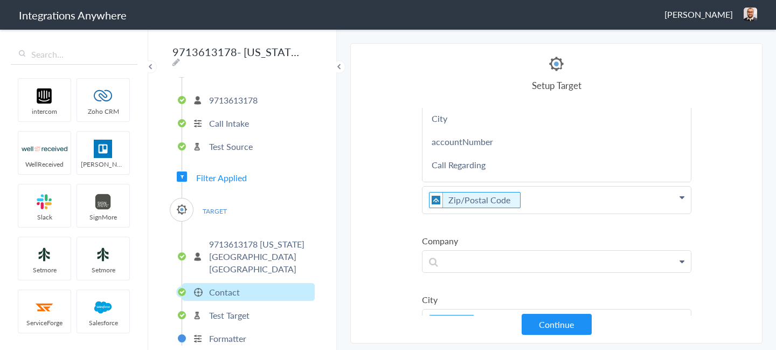
scroll to position [510, 0]
click at [0, 0] on link "Call Regarding" at bounding box center [0, 0] width 0 height 0
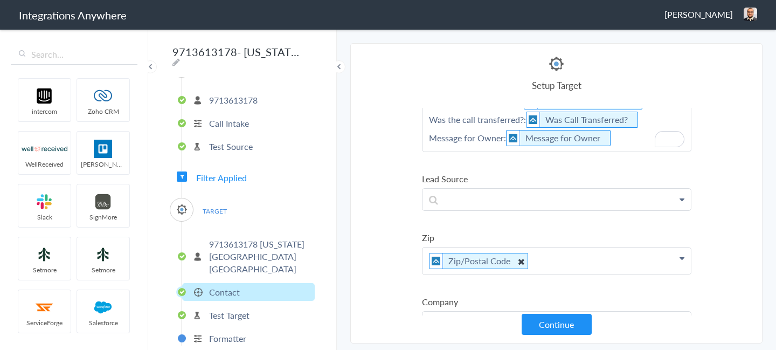
scroll to position [314, 0]
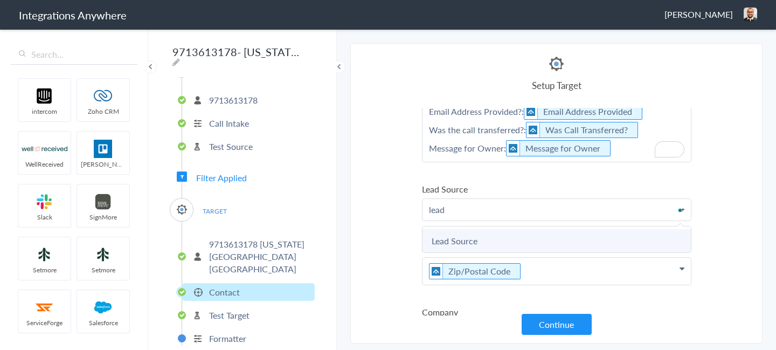
click at [0, 0] on link "Lead Source" at bounding box center [0, 0] width 0 height 0
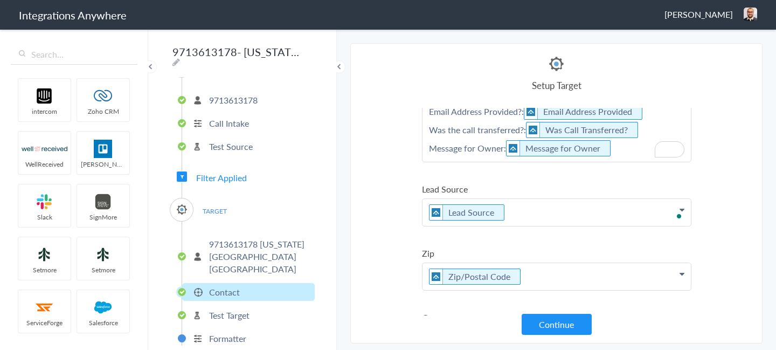
click at [640, 245] on ul "Name First Name Last Name First Name Last Name Email Phone Account Name Email A…" at bounding box center [556, 255] width 269 height 923
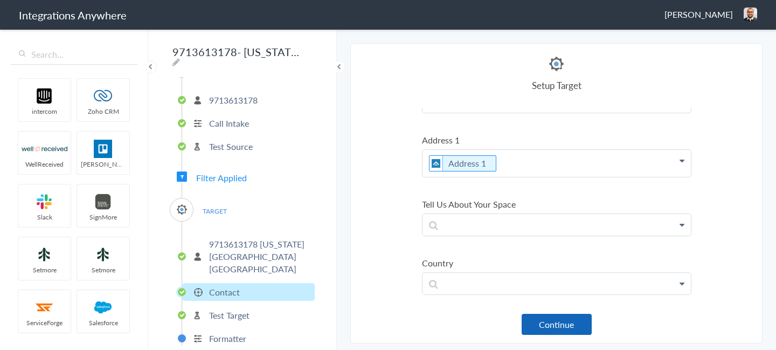
click at [558, 320] on button "Continue" at bounding box center [557, 324] width 70 height 21
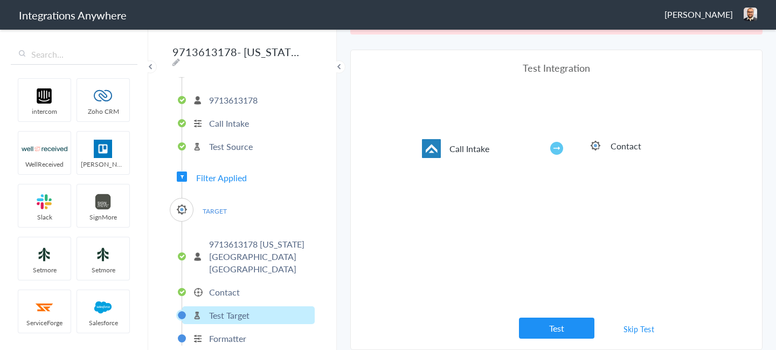
scroll to position [415, 0]
click at [626, 329] on link "Skip Test" at bounding box center [638, 328] width 57 height 19
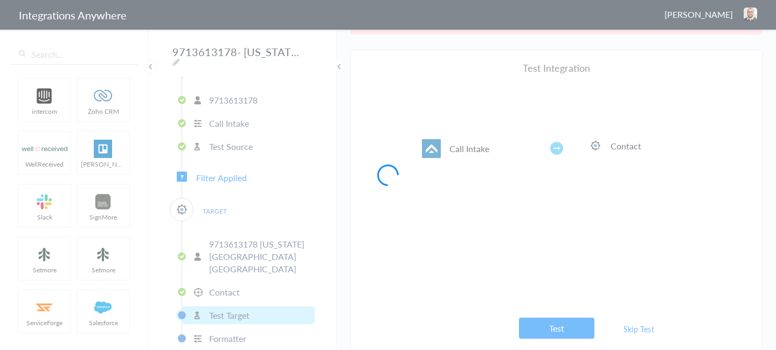
scroll to position [0, 0]
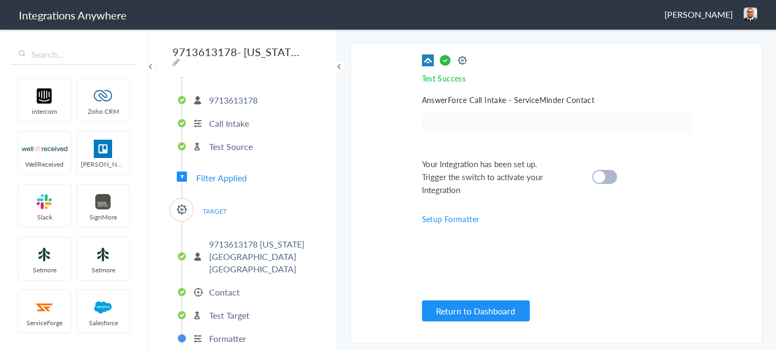
click at [598, 176] on cite at bounding box center [599, 177] width 12 height 12
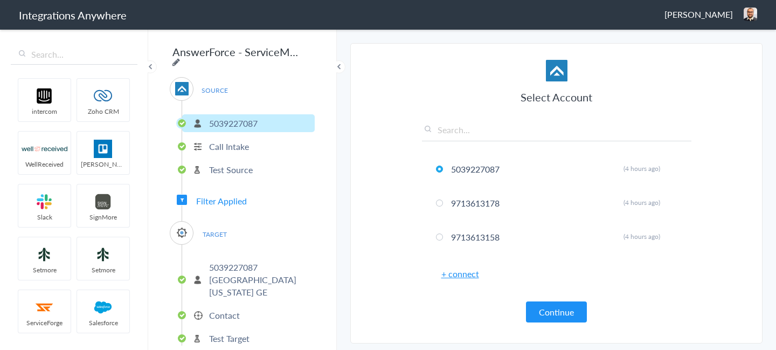
click at [180, 58] on icon at bounding box center [176, 62] width 8 height 9
click at [252, 51] on input "AnswerForce - ServiceMinder" at bounding box center [236, 51] width 133 height 20
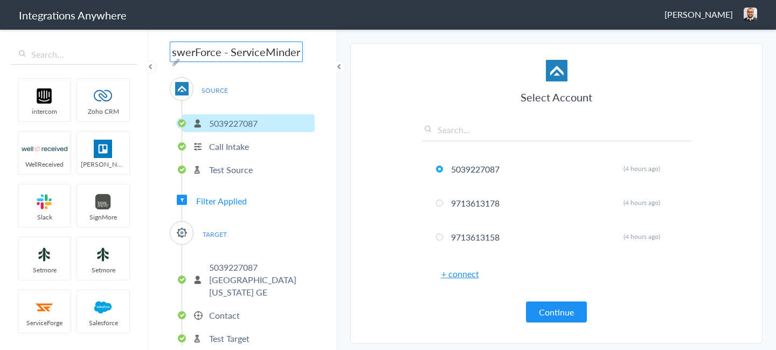
click at [252, 51] on input "AnswerForce - ServiceMinder" at bounding box center [236, 51] width 133 height 20
paste input "5039227087"
type input "5039227087- Western [US_STATE] - Garage Experts AF to SM"
click at [160, 67] on div "5039227087- Western [US_STATE] - Garage Experts AF to SM SOURCE [PHONE_NUMBER] …" at bounding box center [242, 189] width 189 height 322
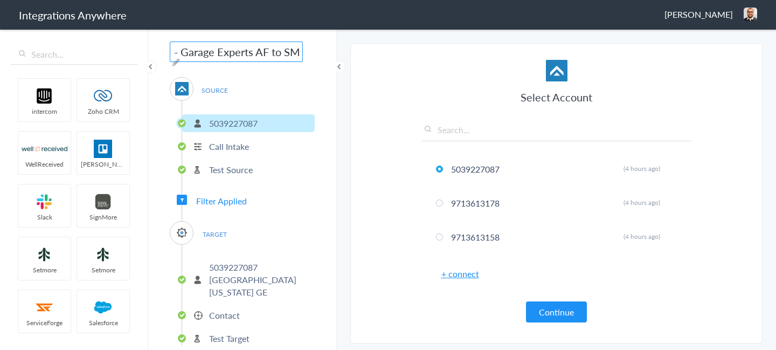
scroll to position [0, 0]
click at [251, 306] on li "Contact" at bounding box center [248, 315] width 133 height 18
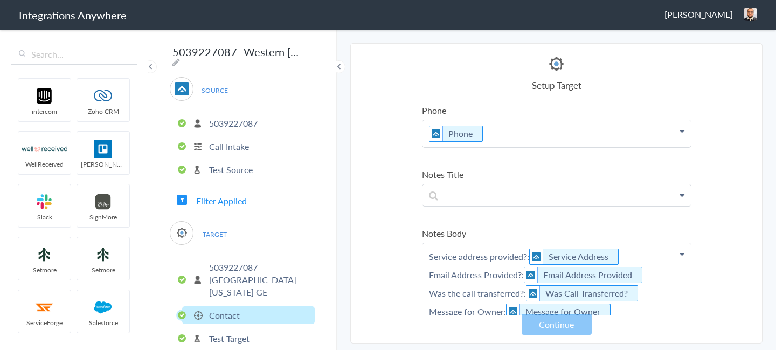
scroll to position [134, 0]
click at [429, 17] on p "Service address provided?: Service Address Email Address Provided?: Email Addre…" at bounding box center [556, 3] width 268 height 27
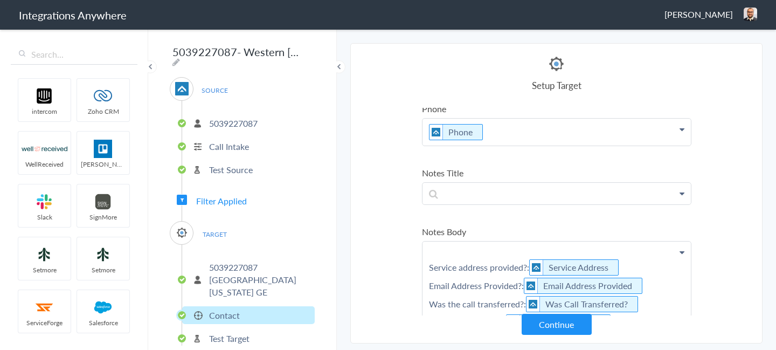
click at [447, 248] on p "Service address provided?: Service Address Email Address Provided?: Email Addre…" at bounding box center [556, 288] width 268 height 94
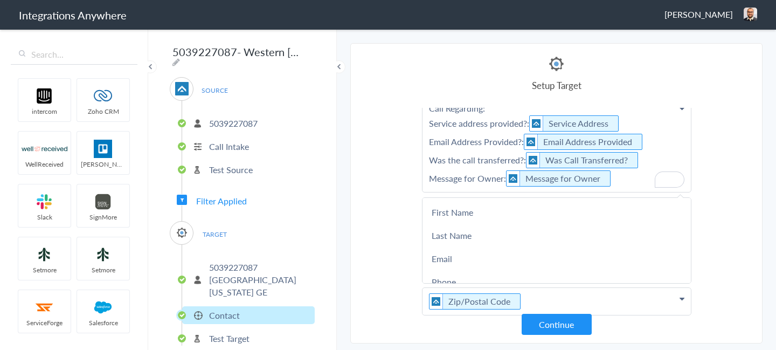
scroll to position [0, 0]
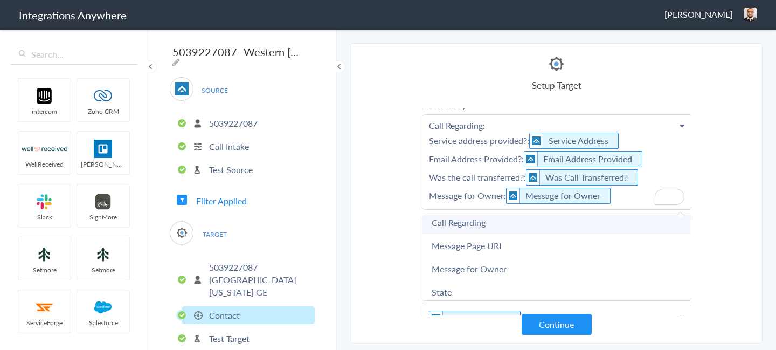
click at [0, 0] on link "Call Regarding" at bounding box center [0, 0] width 0 height 0
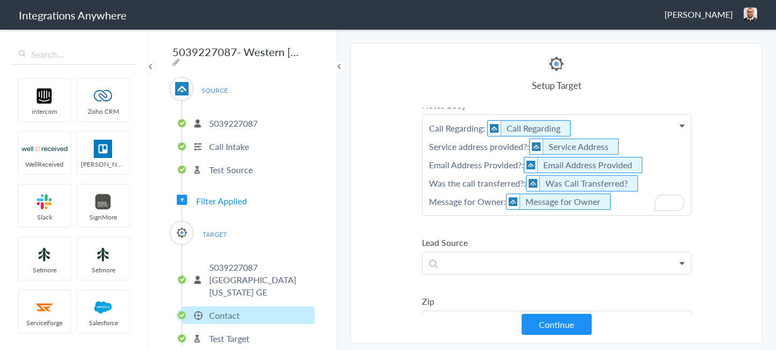
click at [702, 146] on section "Select Account 5039227087 Rename Delete (4 hours ago) 9713613178 Rename Delete …" at bounding box center [556, 193] width 412 height 300
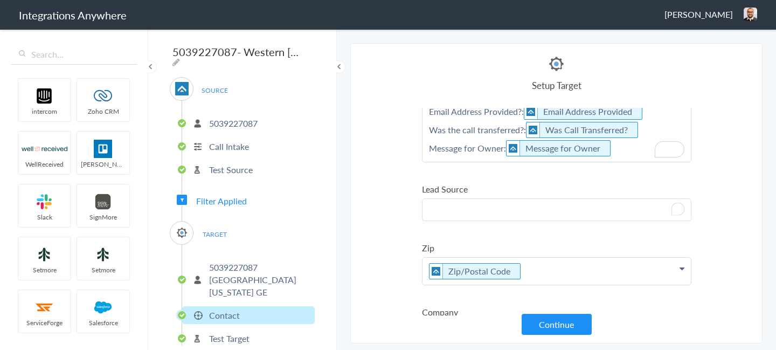
click at [464, 162] on p "To enrich screen reader interactions, please activate Accessibility in Grammarl…" at bounding box center [556, 111] width 268 height 100
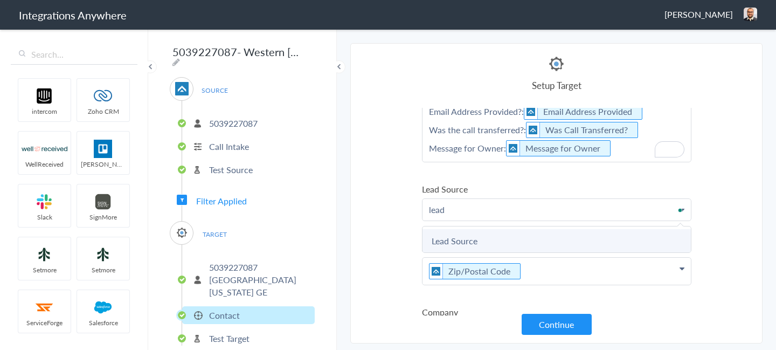
click at [0, 0] on link "Lead Source" at bounding box center [0, 0] width 0 height 0
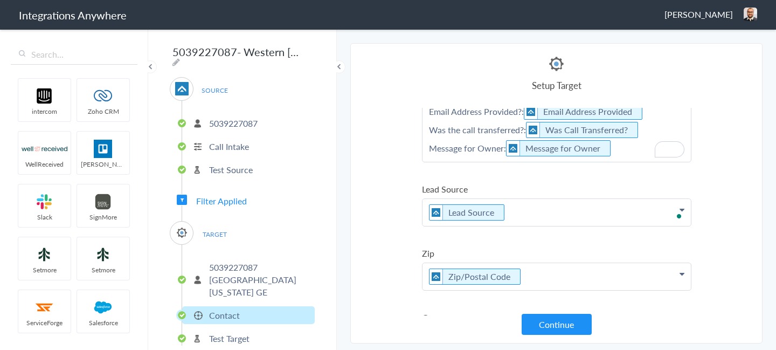
click at [704, 216] on section "Select Account 5039227087 Rename Delete (4 hours ago) 9713613178 Rename Delete …" at bounding box center [556, 193] width 412 height 300
click at [552, 325] on button "Continue" at bounding box center [557, 324] width 70 height 21
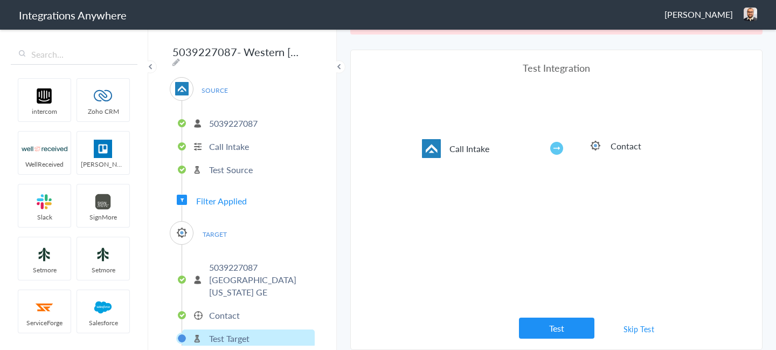
click at [636, 325] on link "Skip Test" at bounding box center [638, 328] width 57 height 19
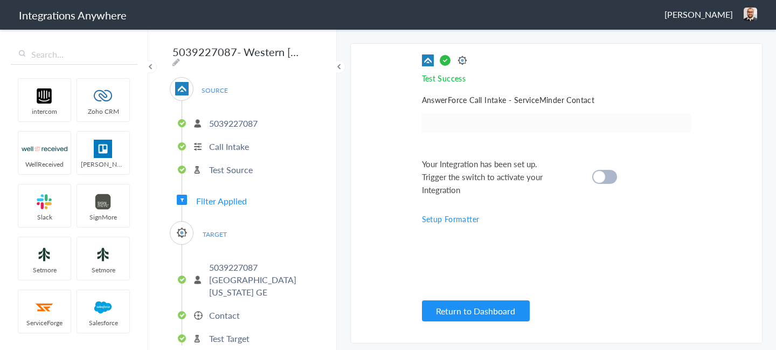
click at [611, 170] on div at bounding box center [604, 177] width 25 height 14
